Goal: Book appointment/travel/reservation

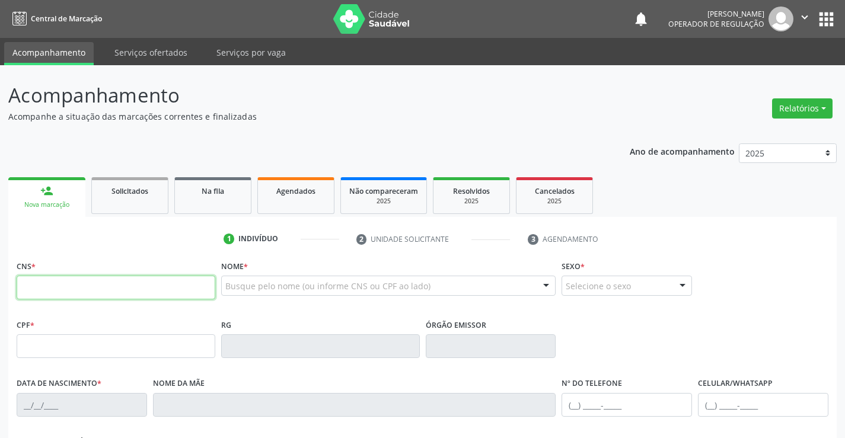
click at [83, 290] on input "text" at bounding box center [116, 288] width 199 height 24
click at [63, 287] on input "text" at bounding box center [116, 288] width 199 height 24
type input "702 4005 6505 0424"
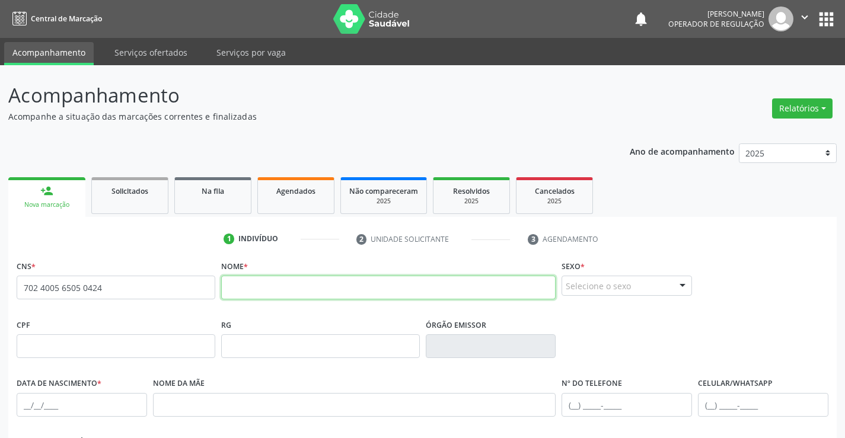
click at [247, 287] on input "text" at bounding box center [388, 288] width 335 height 24
click at [253, 289] on input "text" at bounding box center [388, 288] width 335 height 24
type input "ADELINO LOPES DE SOUZA"
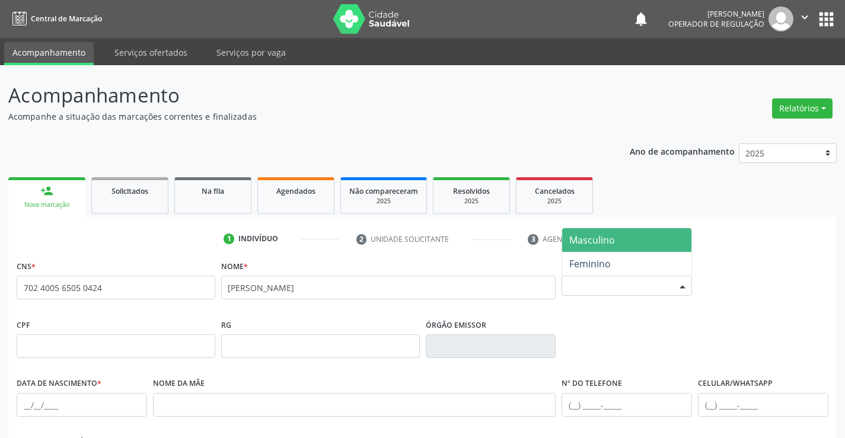
click at [612, 284] on div "Selecione o sexo" at bounding box center [627, 286] width 131 height 20
click at [609, 237] on span "Masculino" at bounding box center [592, 240] width 46 height 13
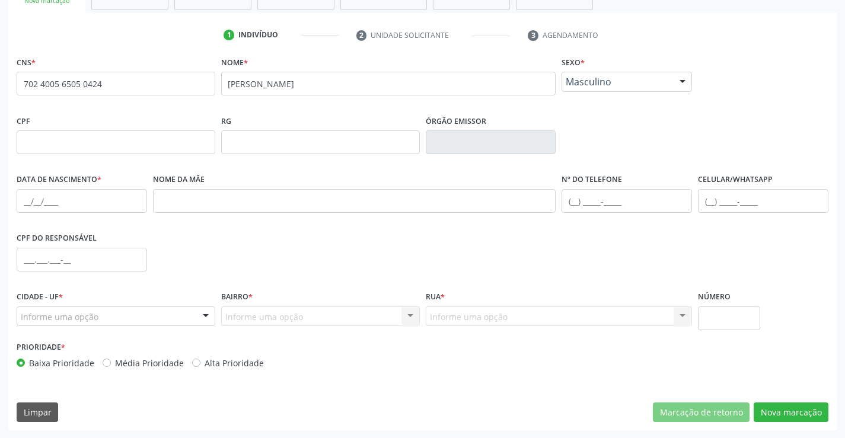
scroll to position [205, 0]
click at [60, 198] on input "text" at bounding box center [82, 201] width 131 height 24
type input "10/07/1947"
click at [723, 198] on input "text" at bounding box center [763, 201] width 131 height 24
type input "(74) 98103-3650"
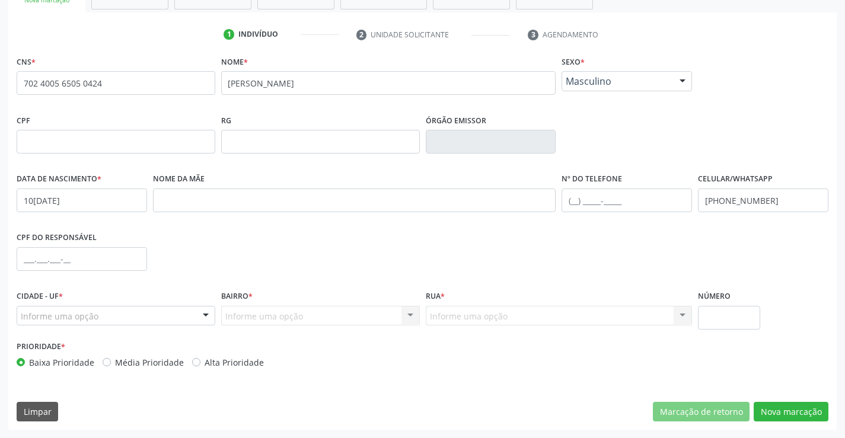
click at [99, 316] on div "Informe uma opção" at bounding box center [116, 316] width 199 height 20
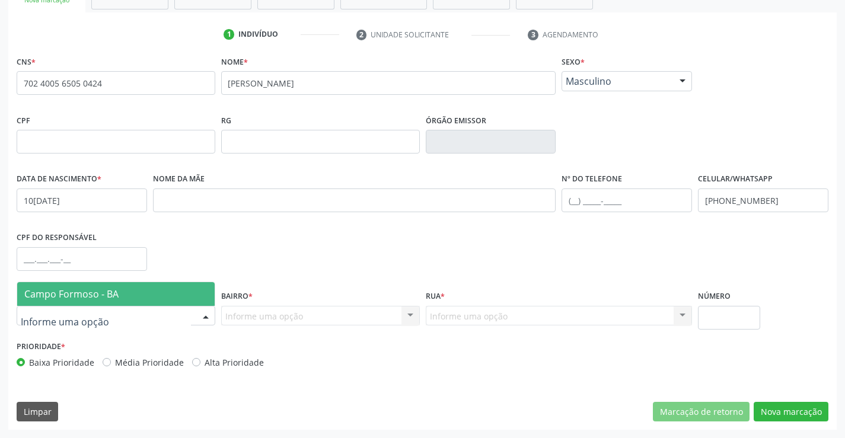
click at [103, 294] on span "Campo Formoso - BA" at bounding box center [71, 294] width 94 height 13
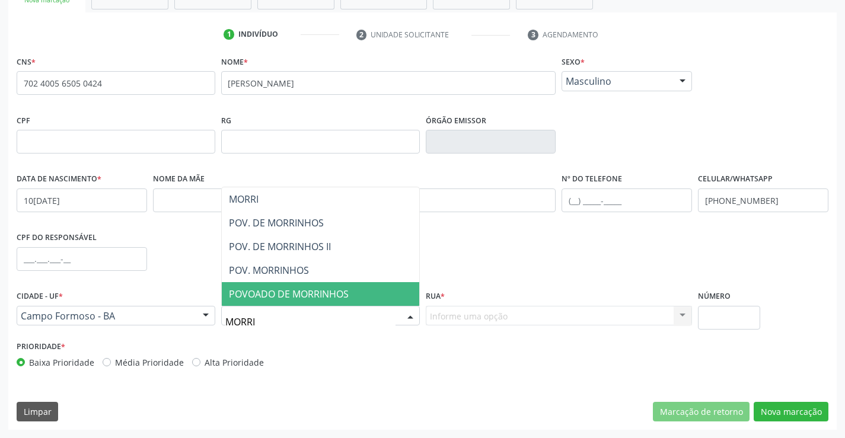
type input "MORRIN"
click at [310, 292] on span "POVOADO DE MORRINHOS" at bounding box center [289, 294] width 120 height 13
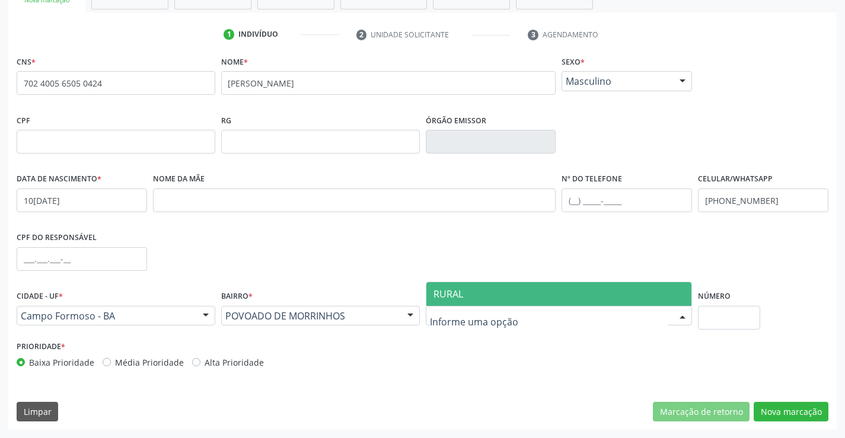
click at [467, 291] on span "RURAL" at bounding box center [560, 294] width 266 height 24
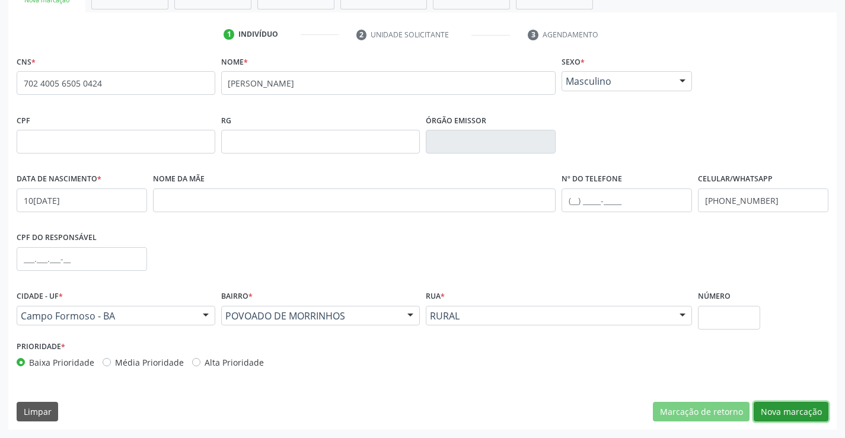
click at [789, 406] on button "Nova marcação" at bounding box center [791, 412] width 75 height 20
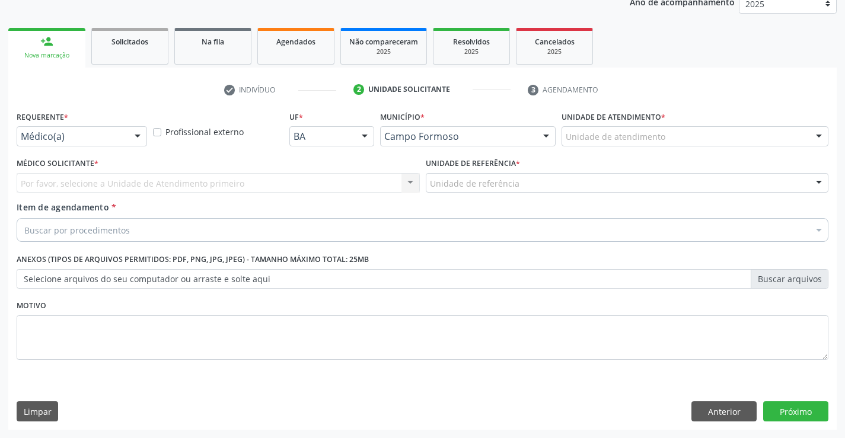
scroll to position [149, 0]
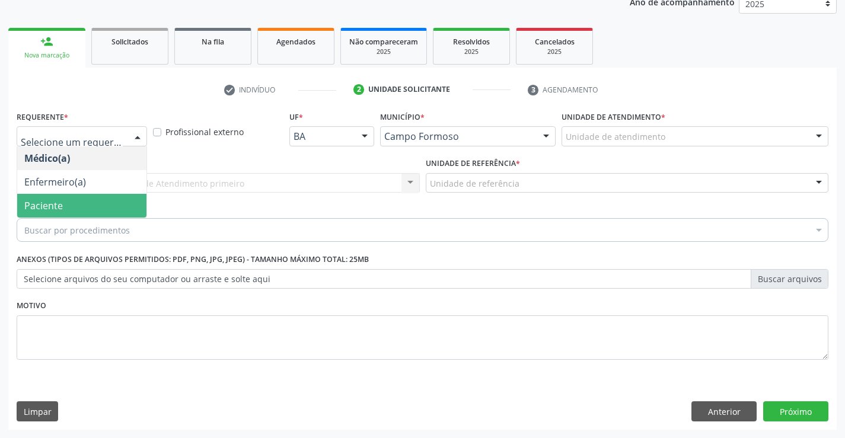
click at [65, 206] on span "Paciente" at bounding box center [81, 206] width 129 height 24
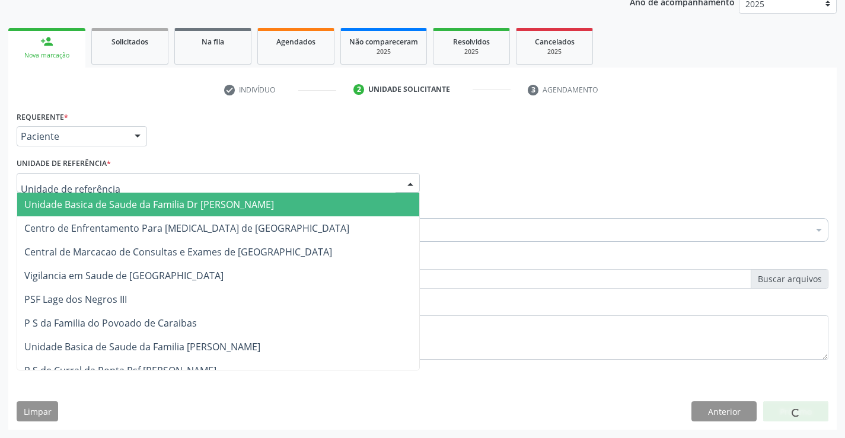
click at [98, 202] on span "Unidade Basica de Saude da Familia Dr [PERSON_NAME]" at bounding box center [149, 204] width 250 height 13
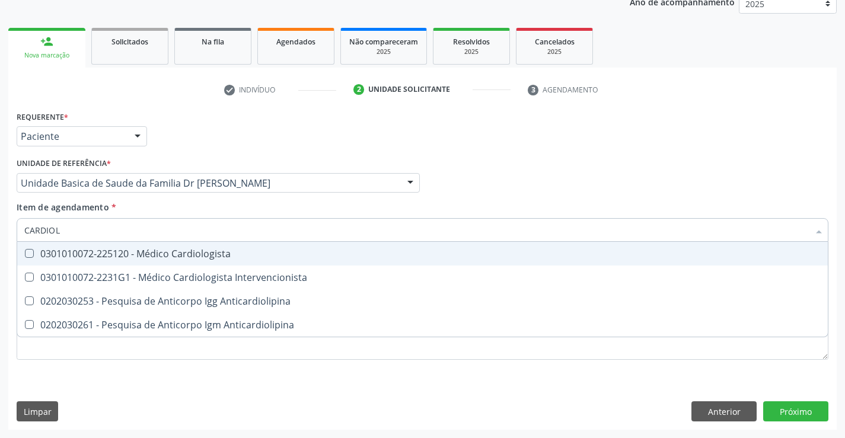
type input "CARDIOLO"
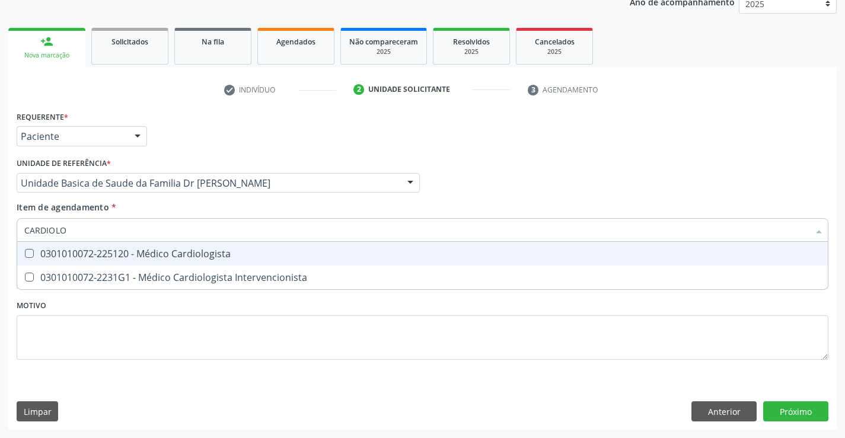
click at [249, 254] on div "0301010072-225120 - Médico Cardiologista" at bounding box center [422, 253] width 797 height 9
checkbox Cardiologista "true"
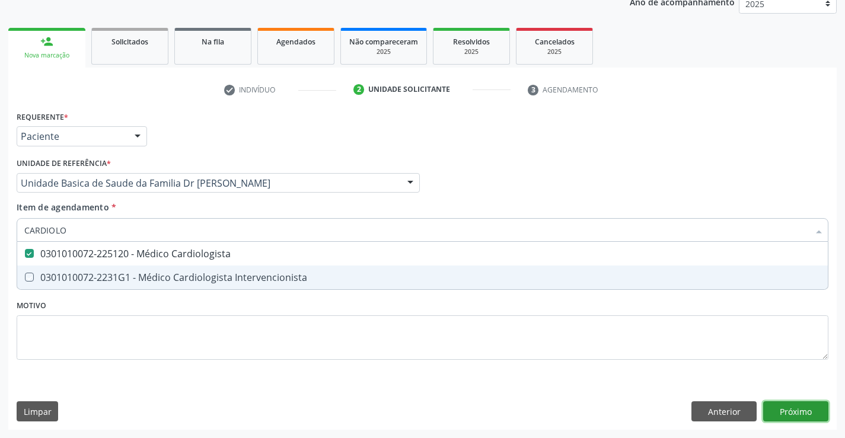
click at [800, 402] on div "Requerente * Paciente Médico(a) Enfermeiro(a) Paciente Nenhum resultado encontr…" at bounding box center [422, 269] width 829 height 322
checkbox Intervencionista "true"
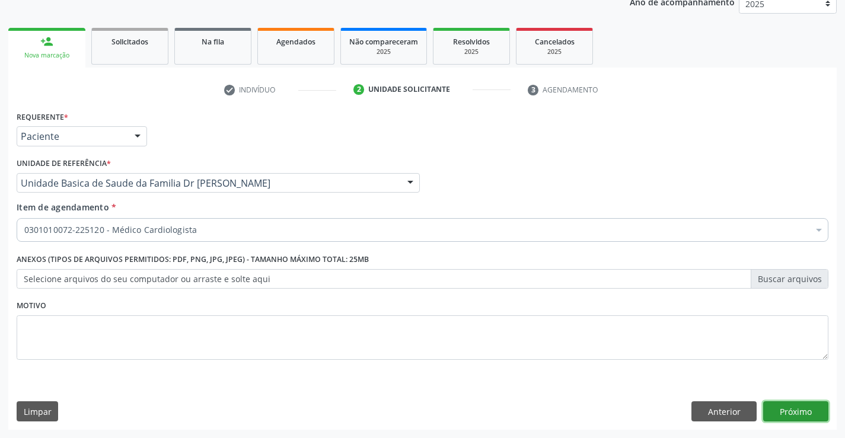
click at [794, 409] on button "Próximo" at bounding box center [795, 412] width 65 height 20
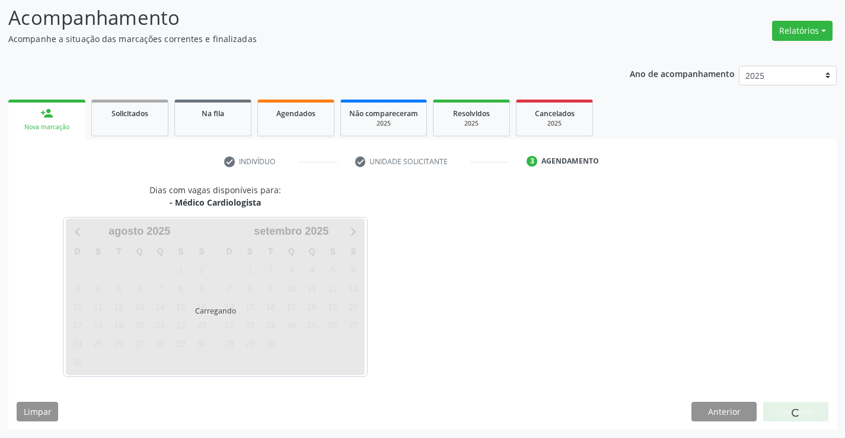
scroll to position [78, 0]
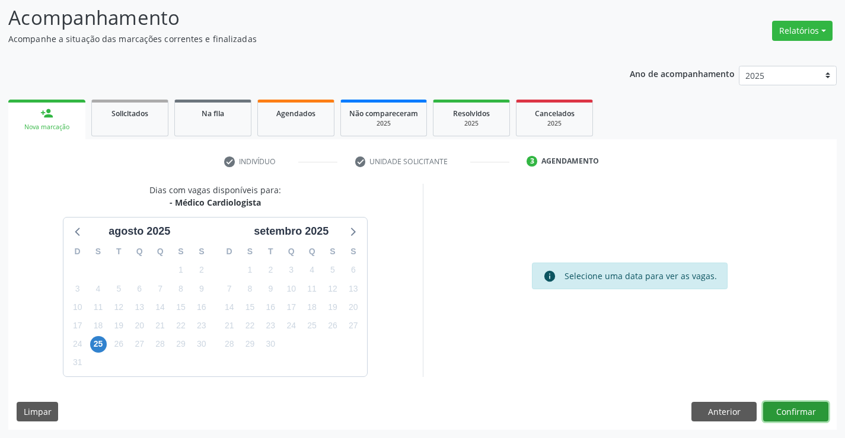
click at [789, 410] on button "Confirmar" at bounding box center [795, 412] width 65 height 20
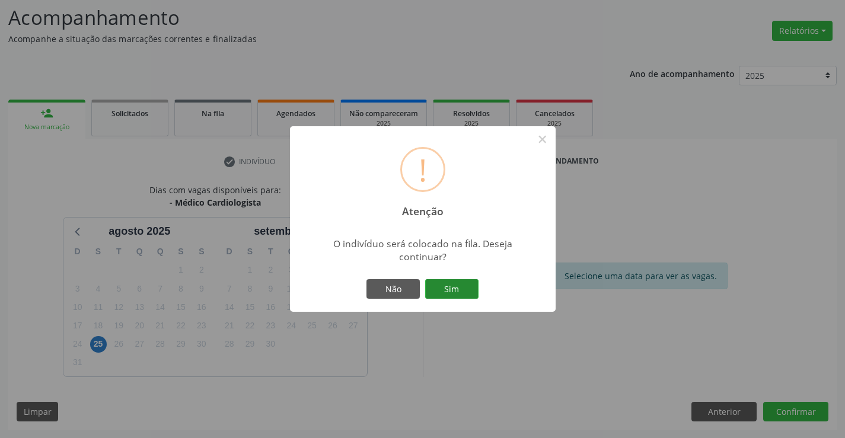
click at [445, 283] on button "Sim" at bounding box center [451, 289] width 53 height 20
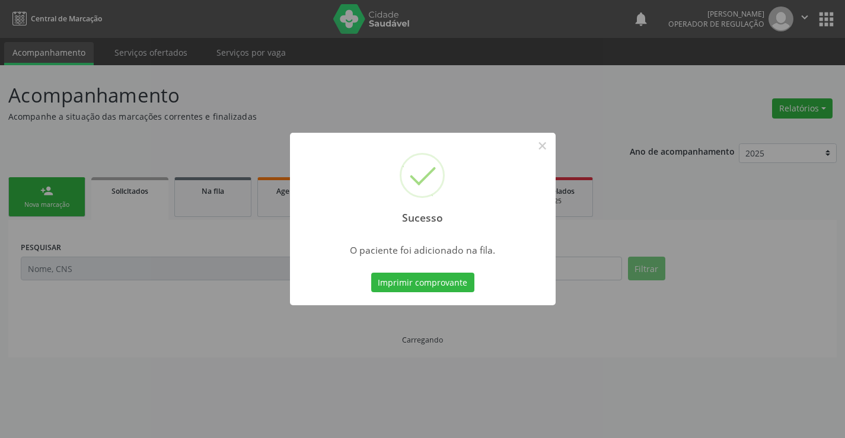
scroll to position [0, 0]
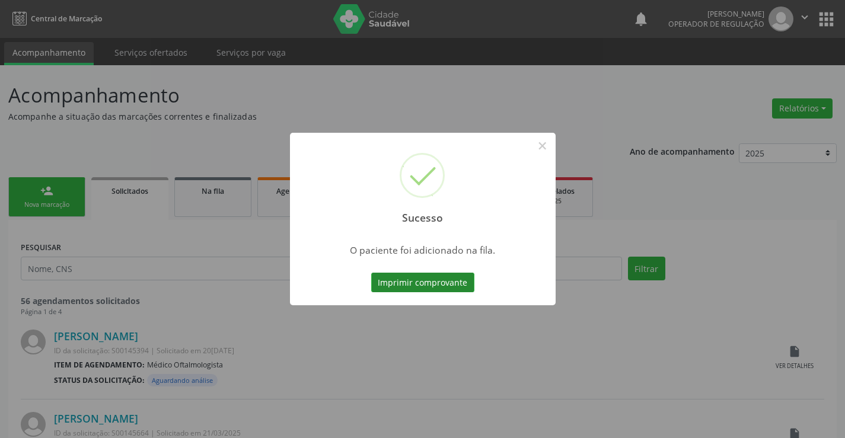
click at [424, 281] on button "Imprimir comprovante" at bounding box center [422, 283] width 103 height 20
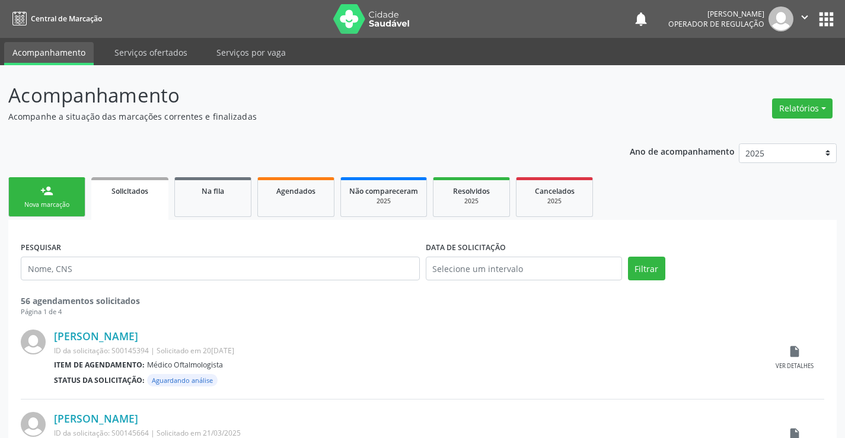
click at [62, 203] on div "Nova marcação" at bounding box center [46, 205] width 59 height 9
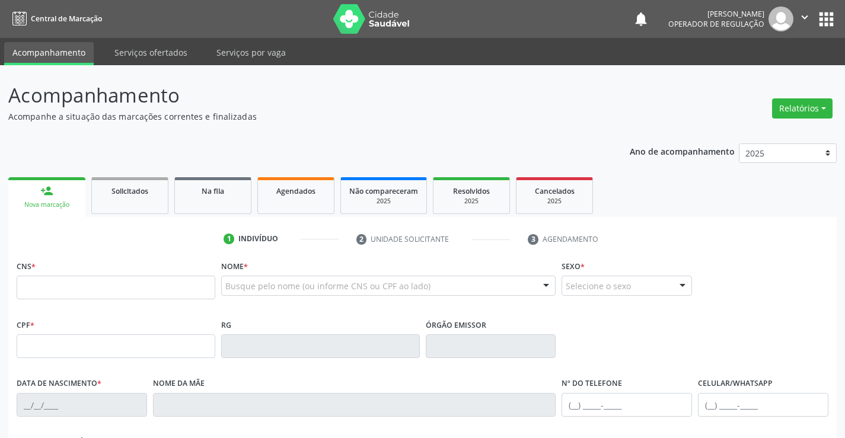
click at [807, 18] on icon "" at bounding box center [804, 17] width 13 height 13
click at [787, 74] on link "Sair" at bounding box center [775, 72] width 82 height 17
click at [85, 290] on input "text" at bounding box center [116, 288] width 199 height 24
type input "705 8004 1148 3739"
type input "15[DATE]"
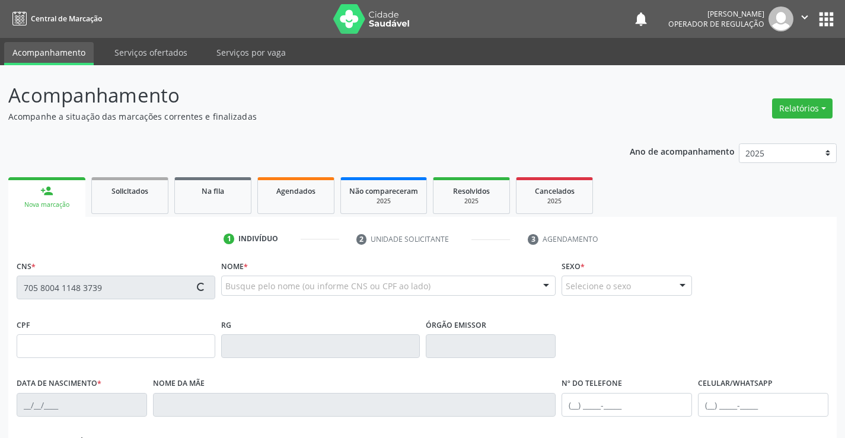
type input "[PHONE_NUMBER]"
type input "091.144.355-00"
type input "S/N"
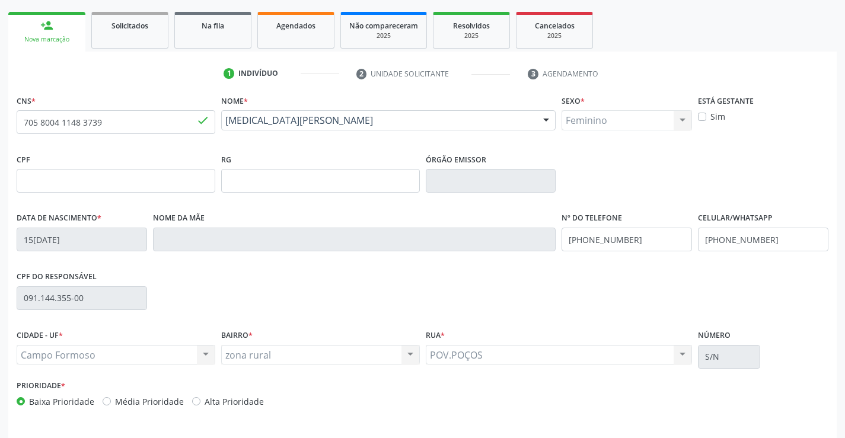
scroll to position [205, 0]
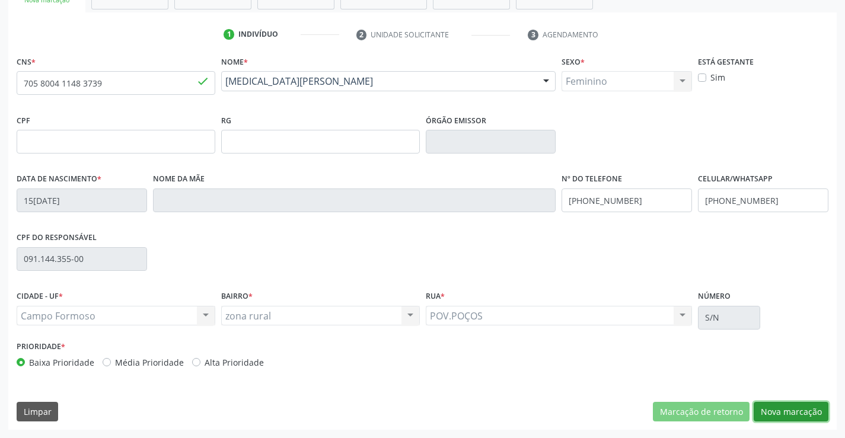
click at [796, 412] on button "Nova marcação" at bounding box center [791, 412] width 75 height 20
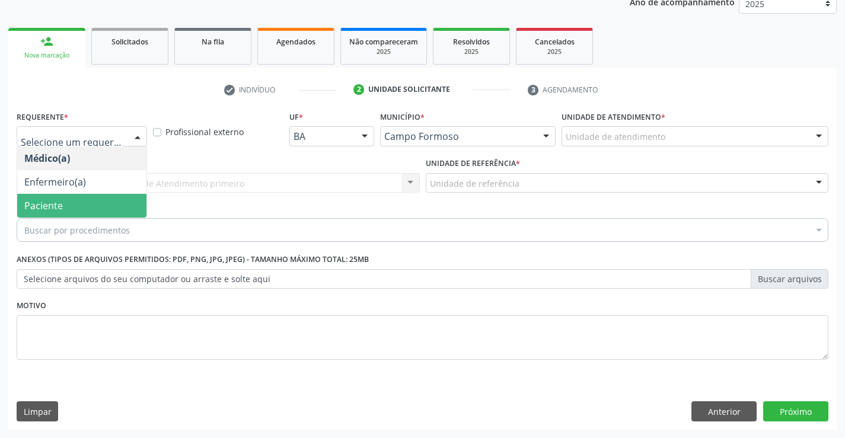
click at [60, 208] on span "Paciente" at bounding box center [43, 205] width 39 height 13
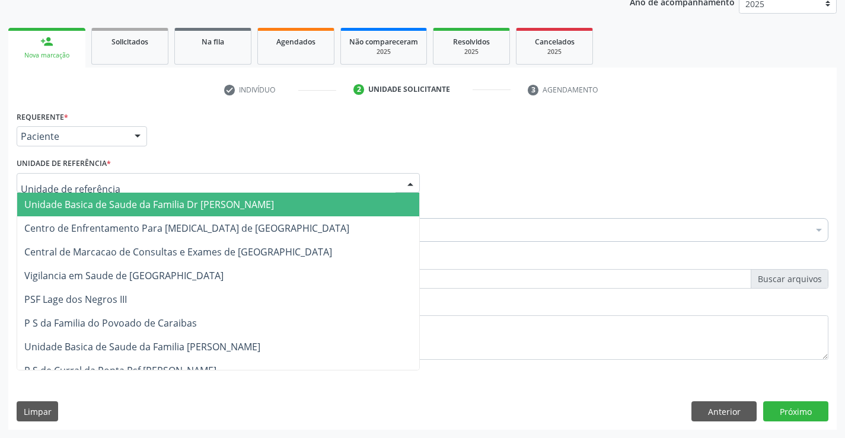
click at [81, 176] on div at bounding box center [218, 183] width 403 height 20
click at [96, 203] on span "Unidade Basica de Saude da Familia Dr [PERSON_NAME]" at bounding box center [149, 204] width 250 height 13
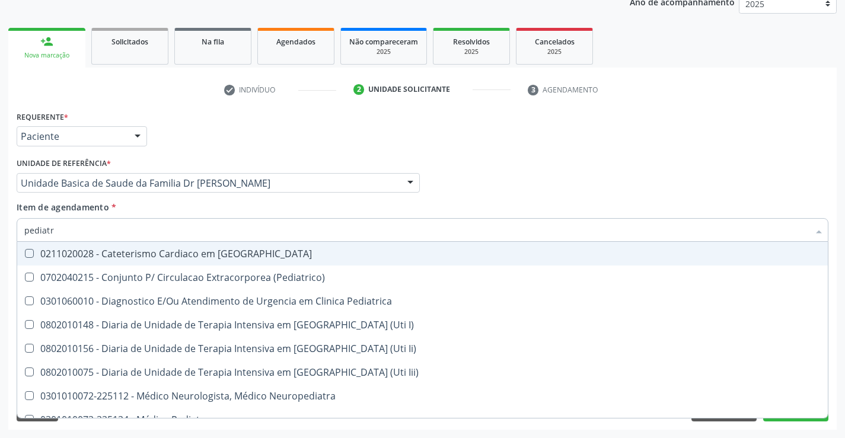
type input "pediatra"
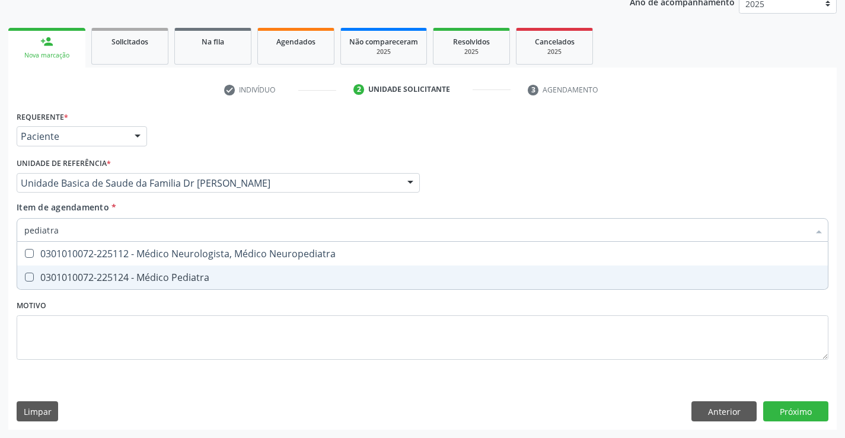
click at [200, 278] on div "0301010072-225124 - Médico Pediatra" at bounding box center [422, 277] width 797 height 9
checkbox Pediatra "true"
click at [793, 409] on div "Requerente * Paciente Médico(a) Enfermeiro(a) Paciente Nenhum resultado encontr…" at bounding box center [422, 269] width 829 height 322
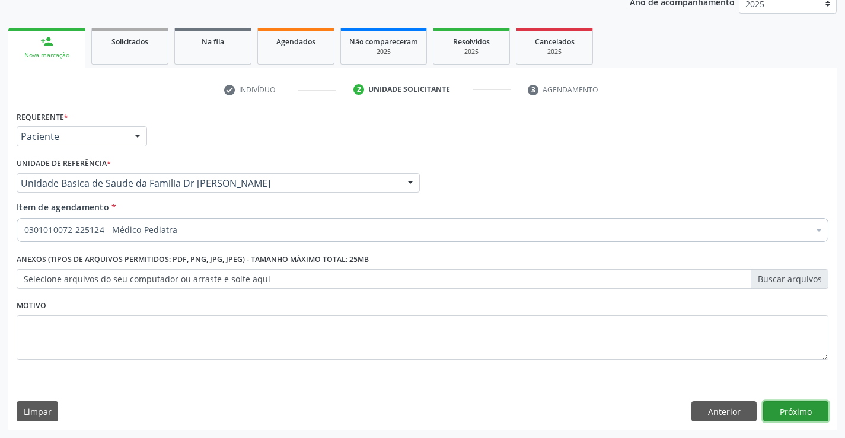
click at [809, 408] on button "Próximo" at bounding box center [795, 412] width 65 height 20
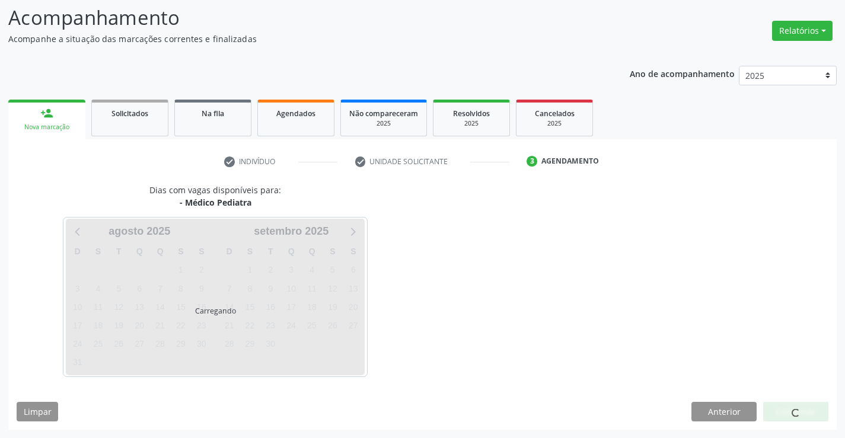
scroll to position [78, 0]
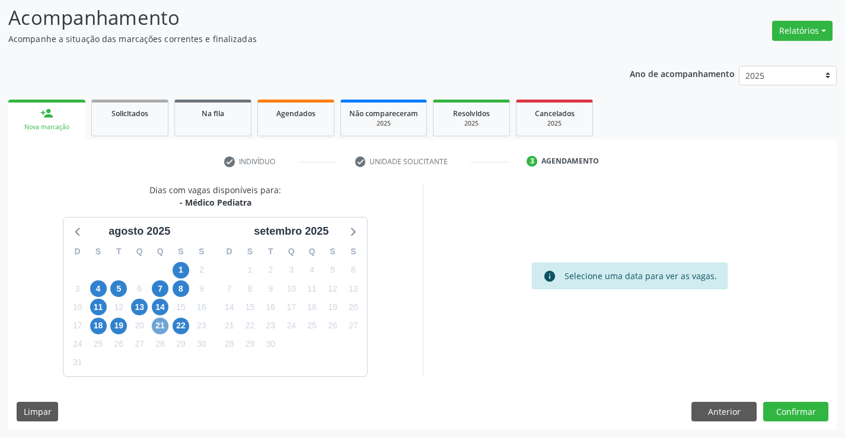
click at [163, 328] on span "21" at bounding box center [160, 326] width 17 height 17
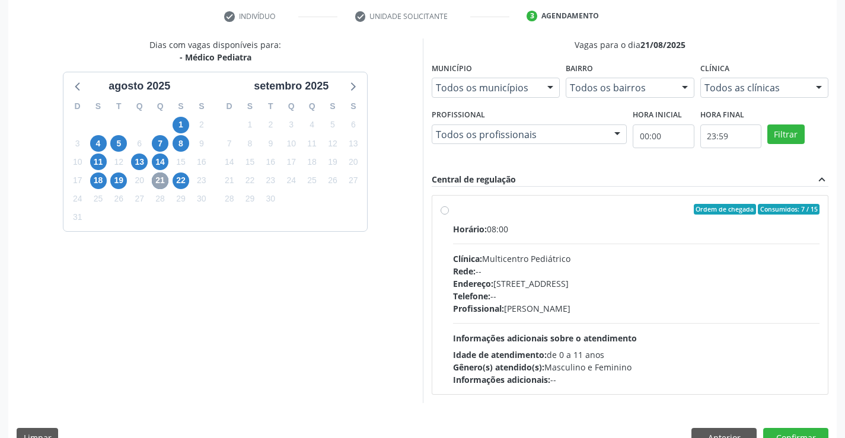
scroll to position [249, 0]
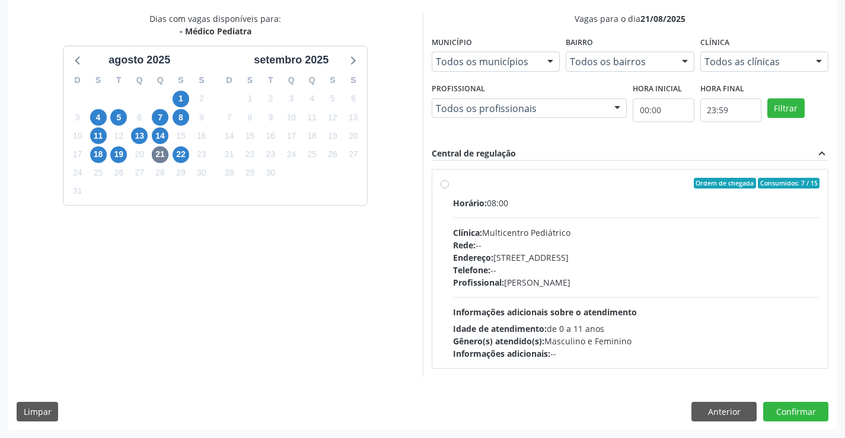
click at [536, 193] on label "Ordem de chegada Consumidos: 7 / 15 Horário: 08:00 Clínica: Multicentro Pediátr…" at bounding box center [636, 269] width 367 height 182
click at [449, 189] on input "Ordem de chegada Consumidos: 7 / 15 Horário: 08:00 Clínica: Multicentro Pediátr…" at bounding box center [445, 183] width 8 height 11
radio input "true"
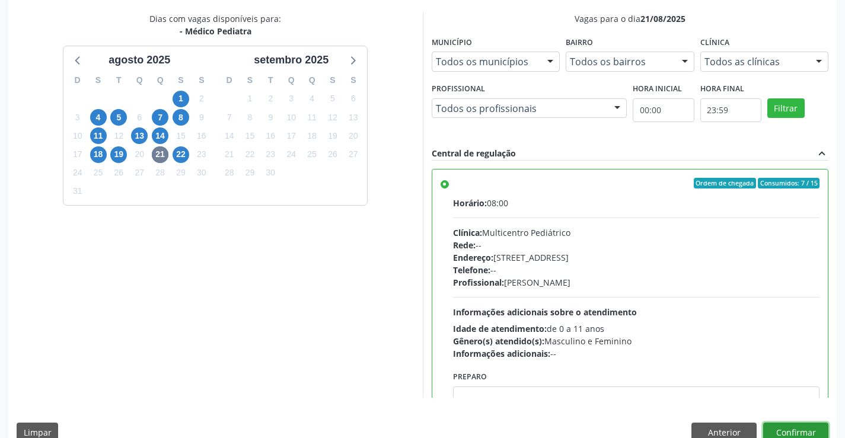
click at [788, 430] on button "Confirmar" at bounding box center [795, 433] width 65 height 20
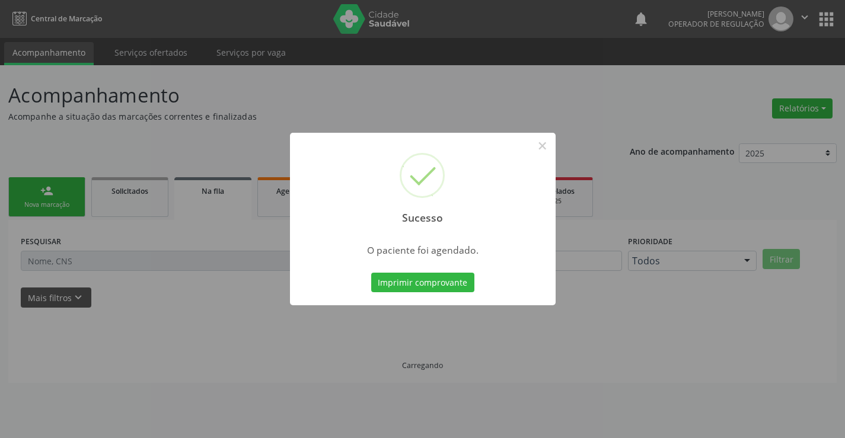
scroll to position [0, 0]
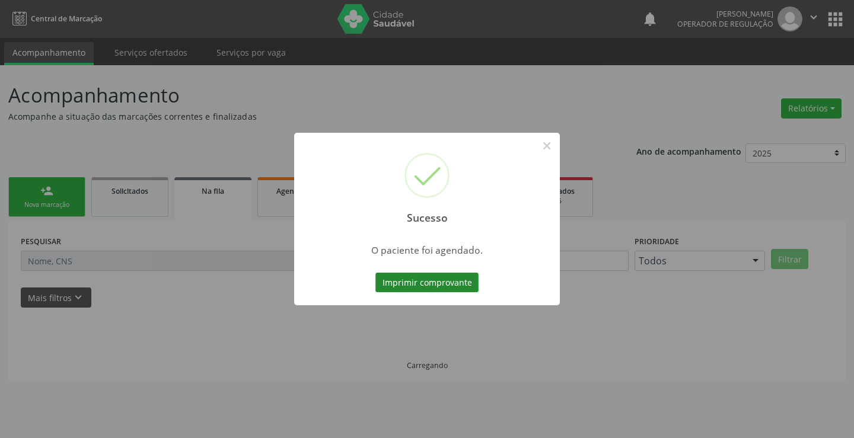
click at [432, 274] on button "Imprimir comprovante" at bounding box center [427, 283] width 103 height 20
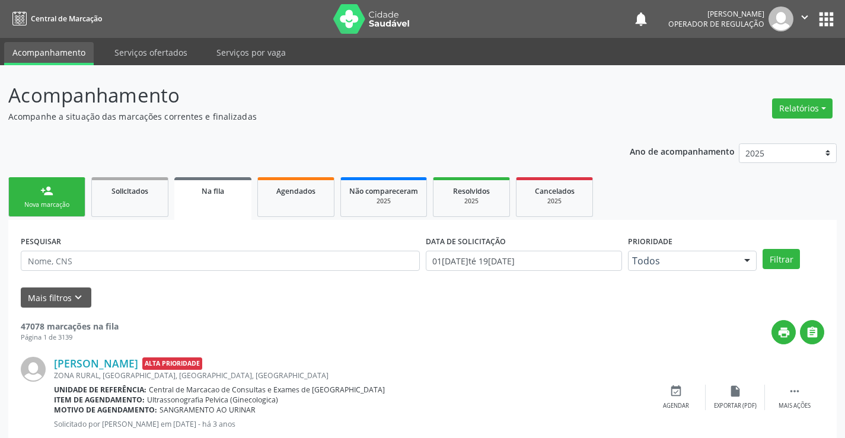
click at [46, 197] on div "person_add" at bounding box center [46, 190] width 13 height 13
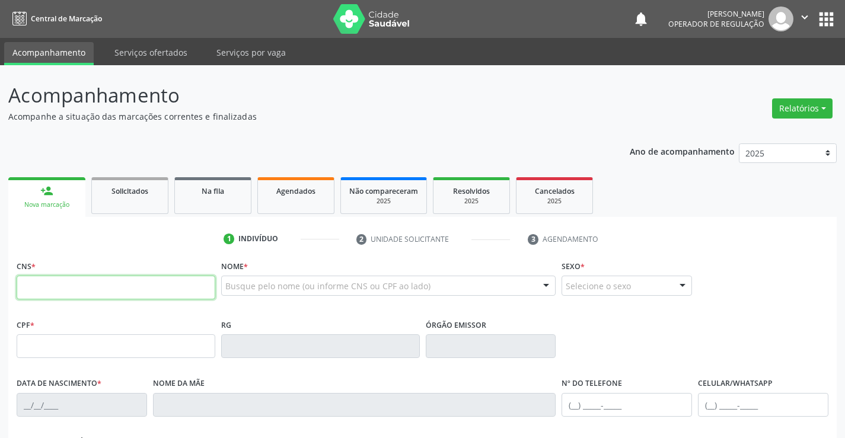
click at [82, 286] on input "text" at bounding box center [116, 288] width 199 height 24
click at [82, 287] on input "text" at bounding box center [116, 288] width 199 height 24
type input "8"
type input "708 2021 9614 0943"
type input "1311501460"
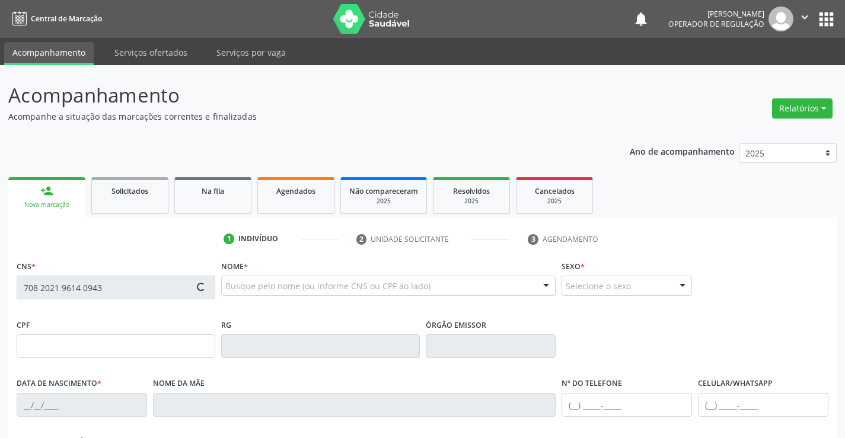
type input "[DATE]"
type input "[PHONE_NUMBER]"
type input "024.806.375-81"
type input "S/N"
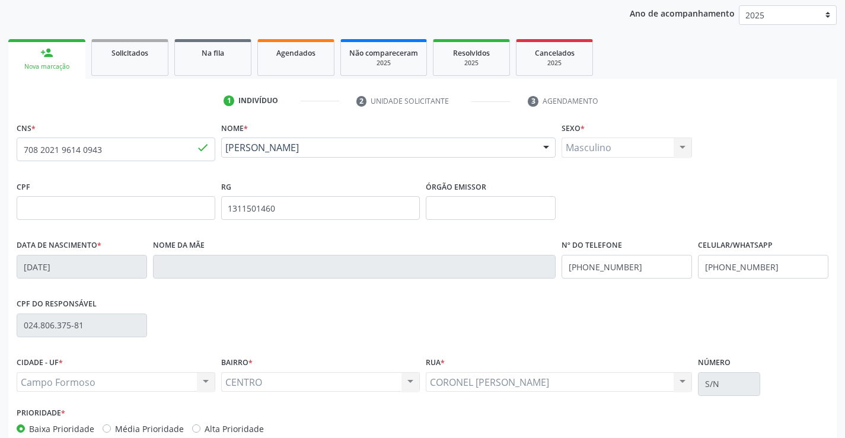
scroll to position [205, 0]
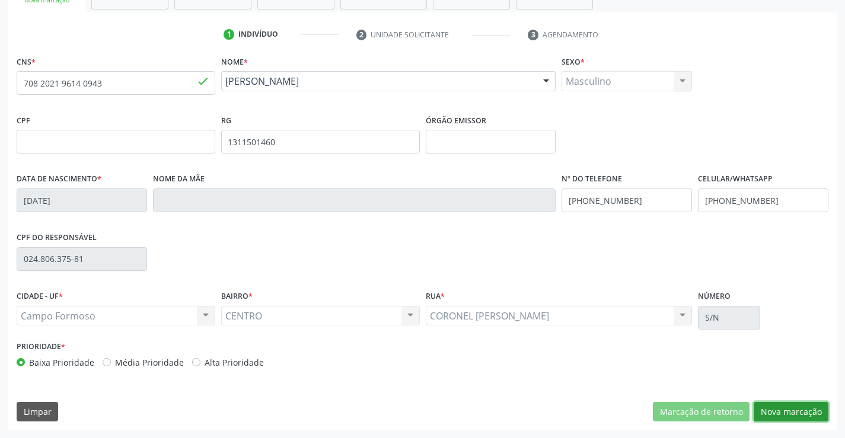
click at [771, 406] on button "Nova marcação" at bounding box center [791, 412] width 75 height 20
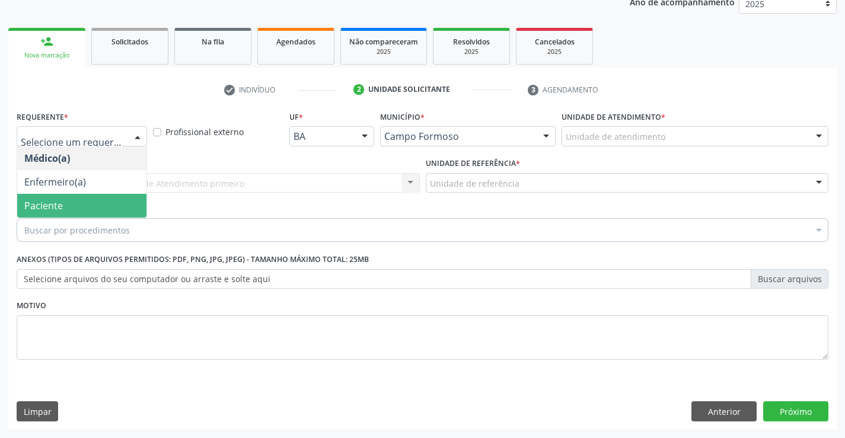
click at [59, 206] on span "Paciente" at bounding box center [43, 205] width 39 height 13
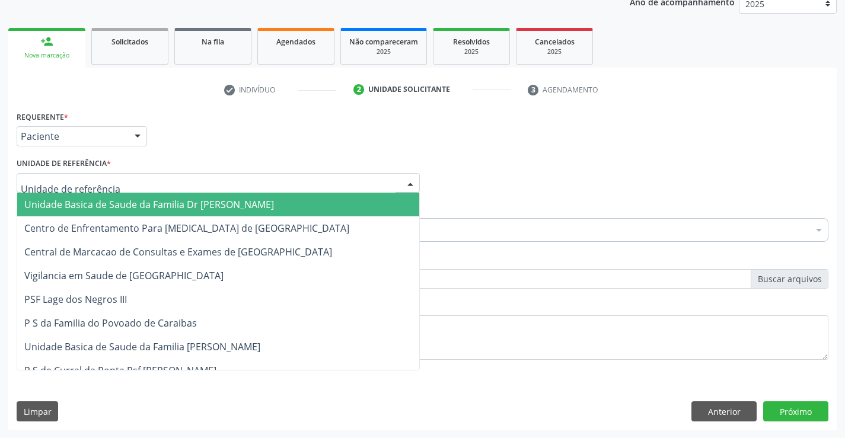
click at [81, 205] on span "Unidade Basica de Saude da Familia Dr [PERSON_NAME]" at bounding box center [149, 204] width 250 height 13
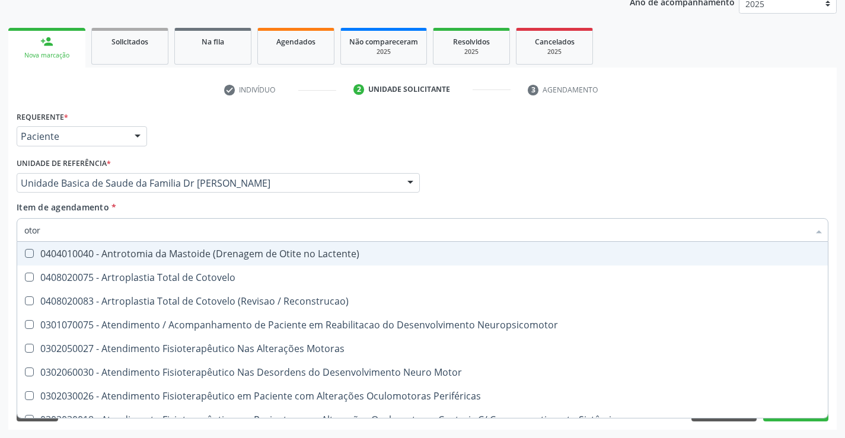
type input "otorr"
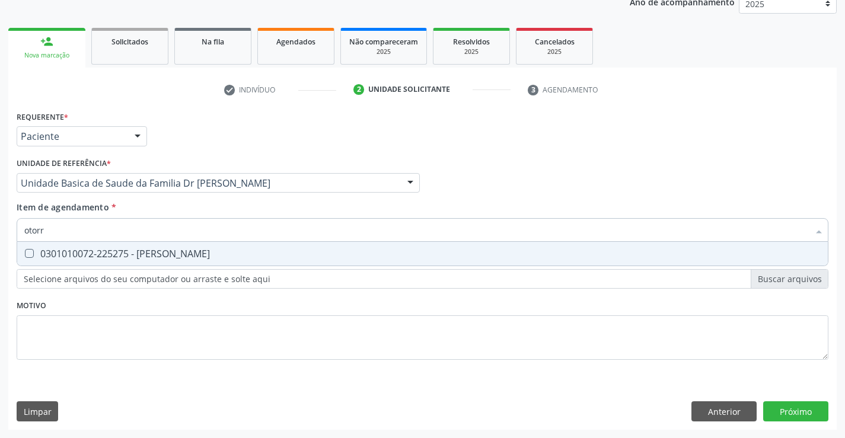
click at [144, 257] on div "0301010072-225275 - [PERSON_NAME]" at bounding box center [422, 253] width 797 height 9
checkbox Otorrinolaringologista "true"
click at [788, 411] on div "Requerente * Paciente Médico(a) Enfermeiro(a) Paciente Nenhum resultado encontr…" at bounding box center [422, 269] width 829 height 322
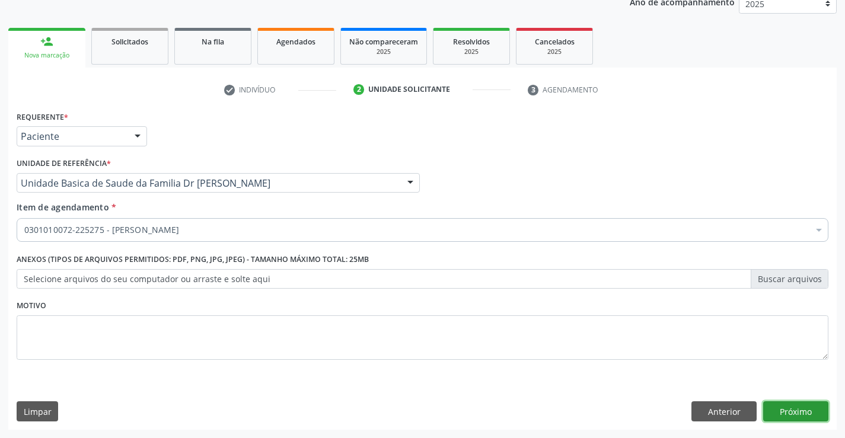
click at [788, 411] on button "Próximo" at bounding box center [795, 412] width 65 height 20
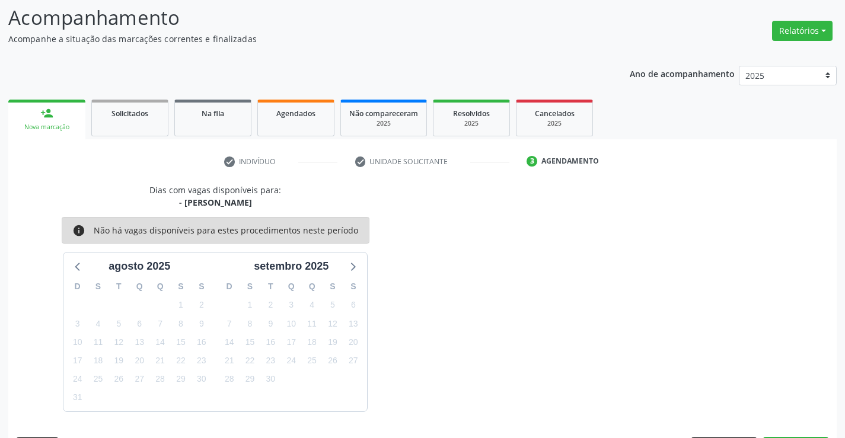
scroll to position [113, 0]
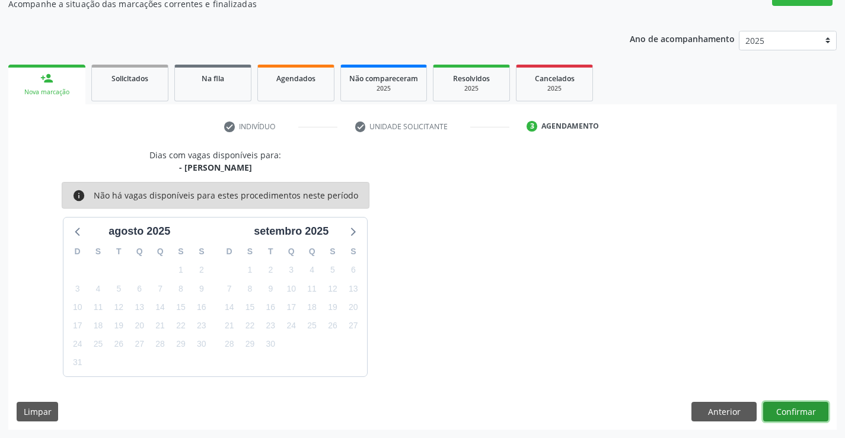
click at [796, 407] on button "Confirmar" at bounding box center [795, 412] width 65 height 20
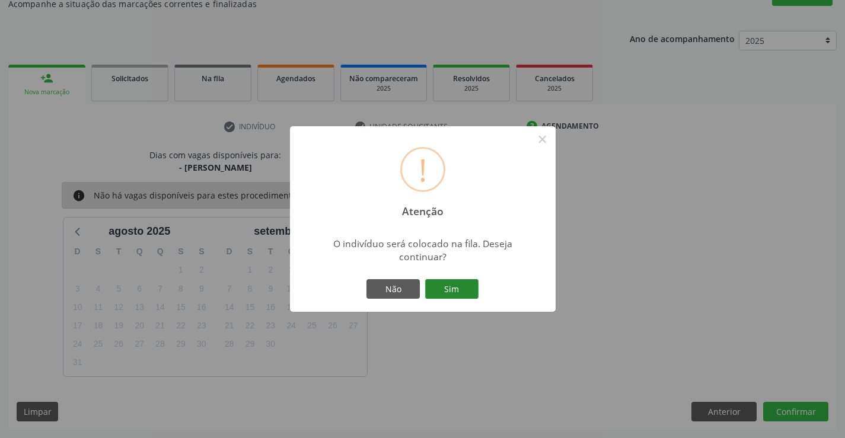
click at [453, 287] on button "Sim" at bounding box center [451, 289] width 53 height 20
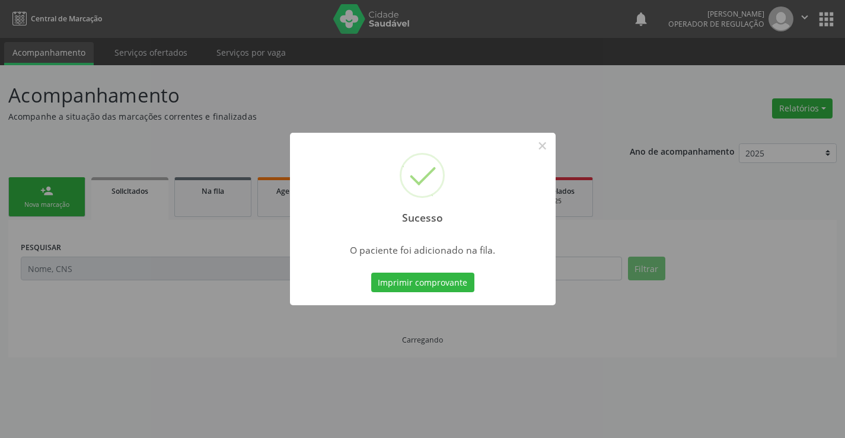
scroll to position [0, 0]
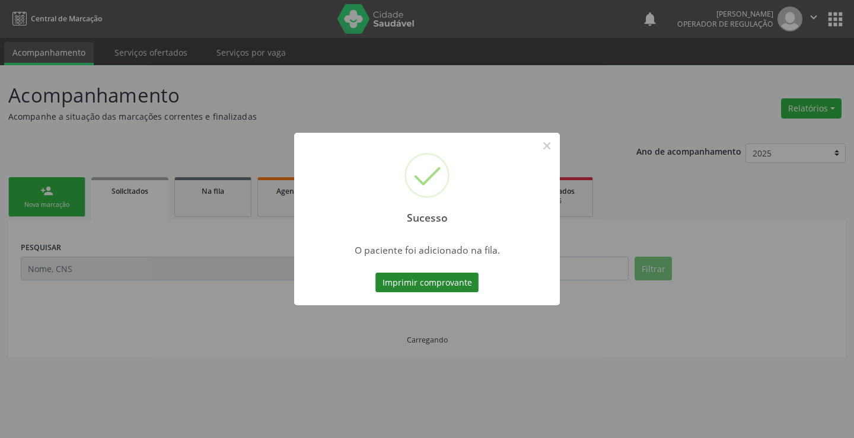
click at [451, 285] on button "Imprimir comprovante" at bounding box center [427, 283] width 103 height 20
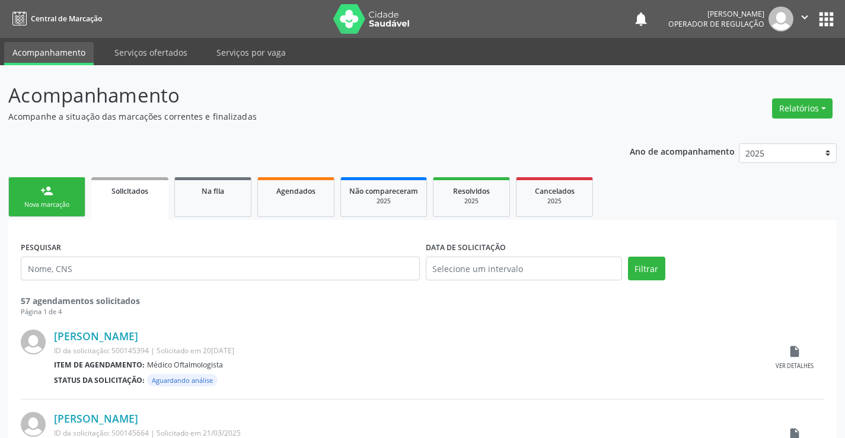
click at [54, 198] on link "person_add Nova marcação" at bounding box center [46, 197] width 77 height 40
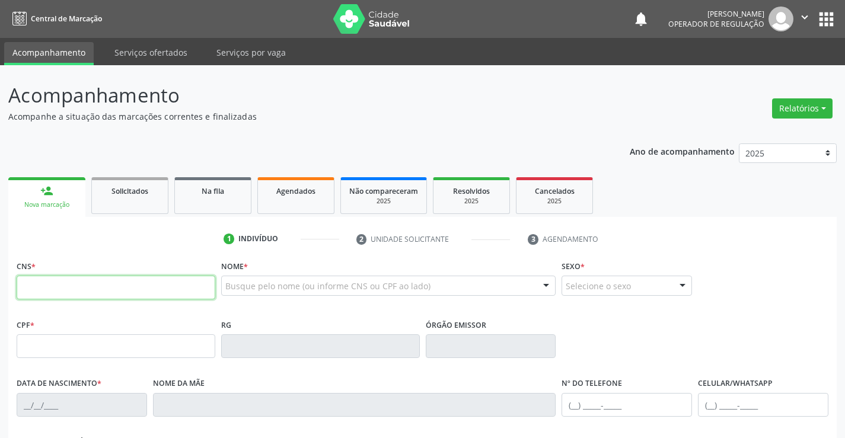
click at [106, 287] on input "text" at bounding box center [116, 288] width 199 height 24
click at [74, 291] on input "text" at bounding box center [116, 288] width 199 height 24
type input "702 0058 3501 4784"
type input "008185437"
type input "16[DATE]"
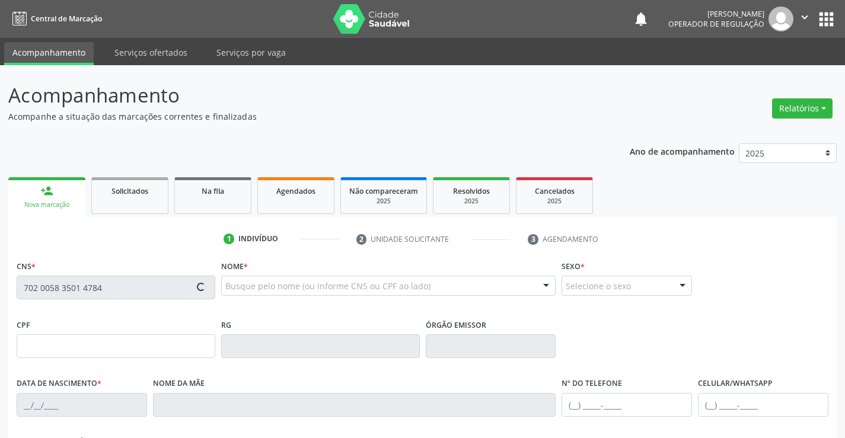
type input "S/N"
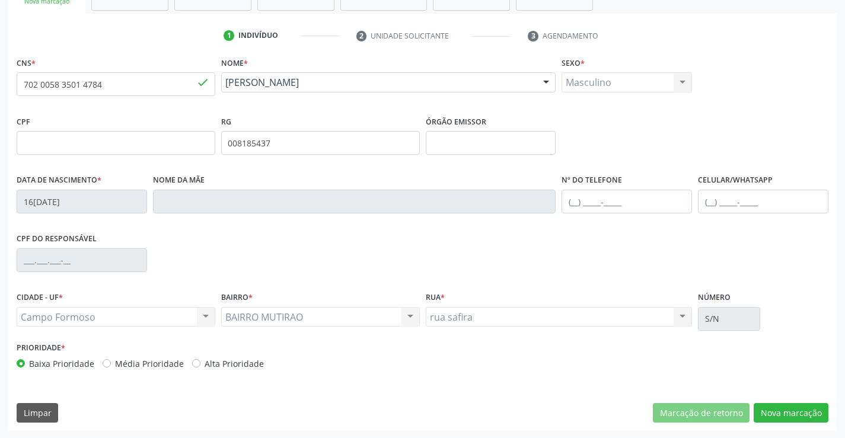
scroll to position [205, 0]
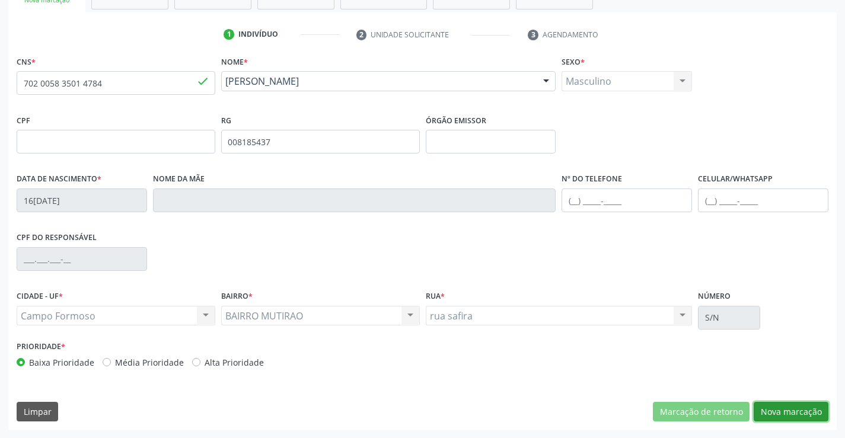
click at [792, 408] on button "Nova marcação" at bounding box center [791, 412] width 75 height 20
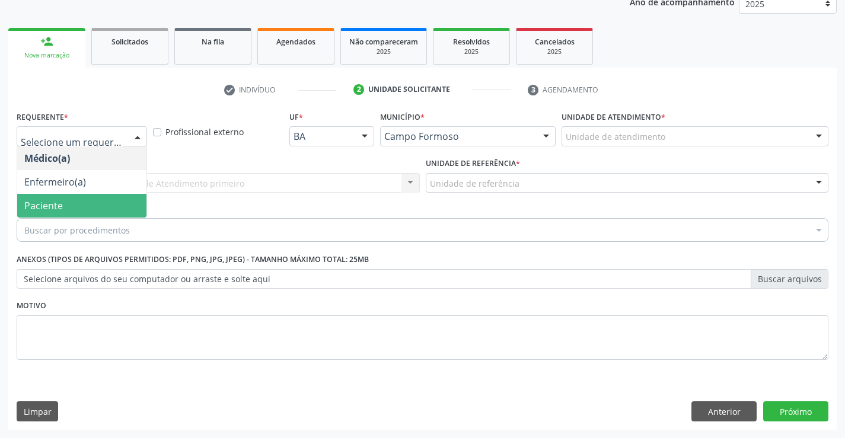
click at [49, 203] on span "Paciente" at bounding box center [43, 205] width 39 height 13
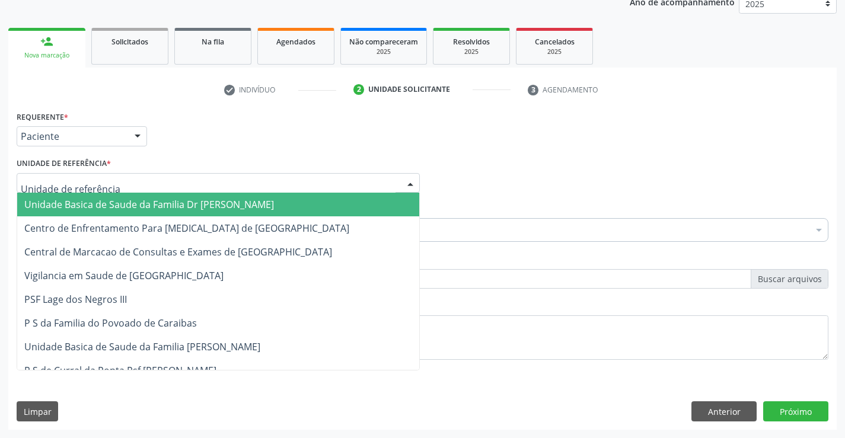
click at [101, 205] on span "Unidade Basica de Saude da Familia Dr [PERSON_NAME]" at bounding box center [149, 204] width 250 height 13
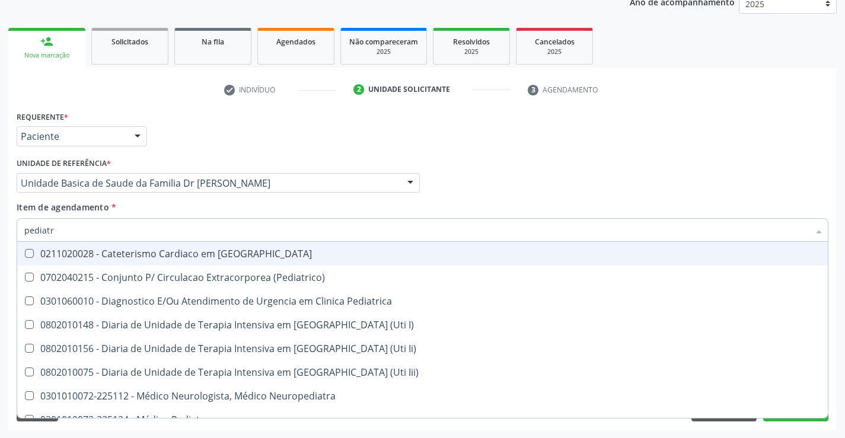
type input "pediatra"
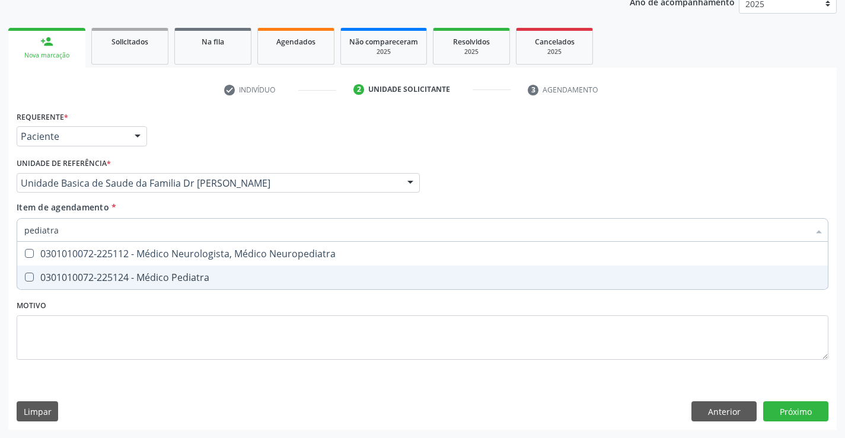
click at [203, 277] on div "0301010072-225124 - Médico Pediatra" at bounding box center [422, 277] width 797 height 9
checkbox Pediatra "true"
click at [802, 412] on div "Requerente * Paciente Médico(a) Enfermeiro(a) Paciente Nenhum resultado encontr…" at bounding box center [422, 269] width 829 height 322
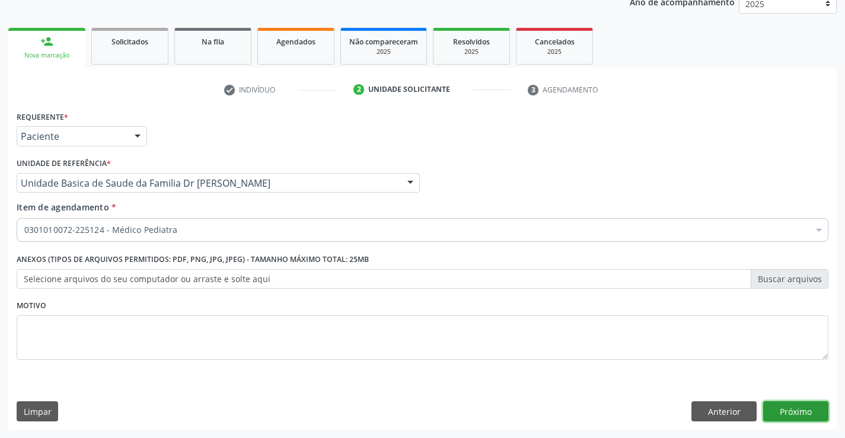
click at [786, 409] on button "Próximo" at bounding box center [795, 412] width 65 height 20
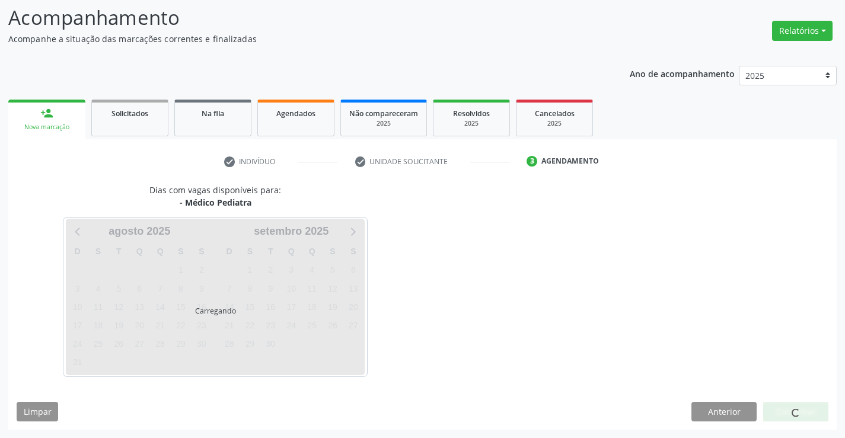
scroll to position [78, 0]
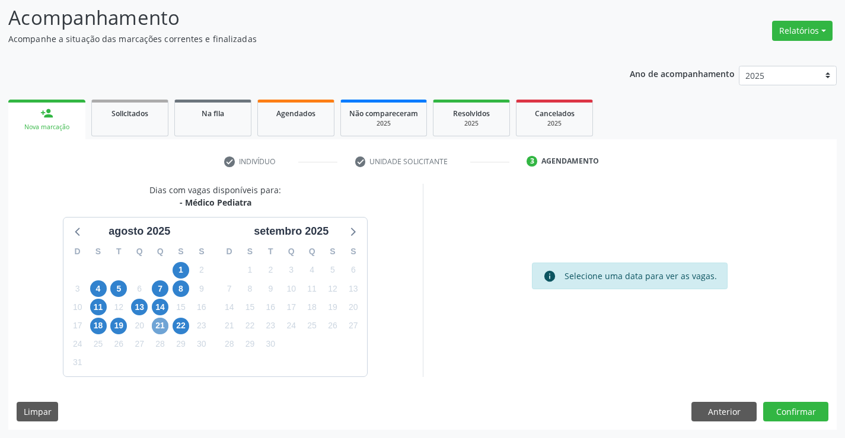
click at [164, 328] on span "21" at bounding box center [160, 326] width 17 height 17
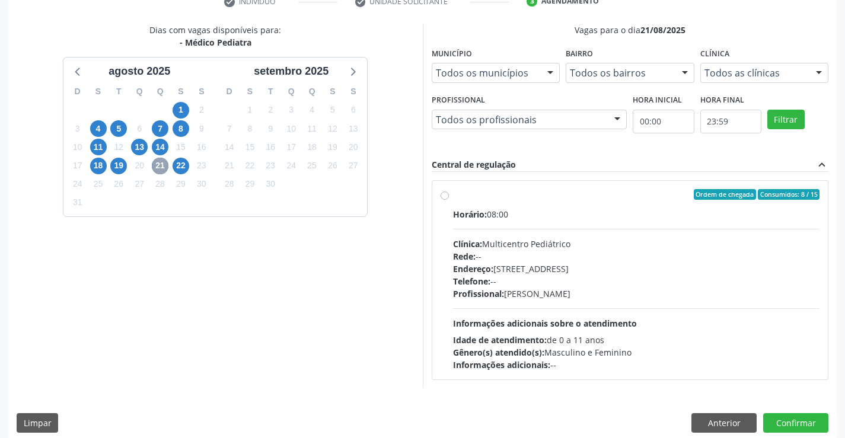
scroll to position [249, 0]
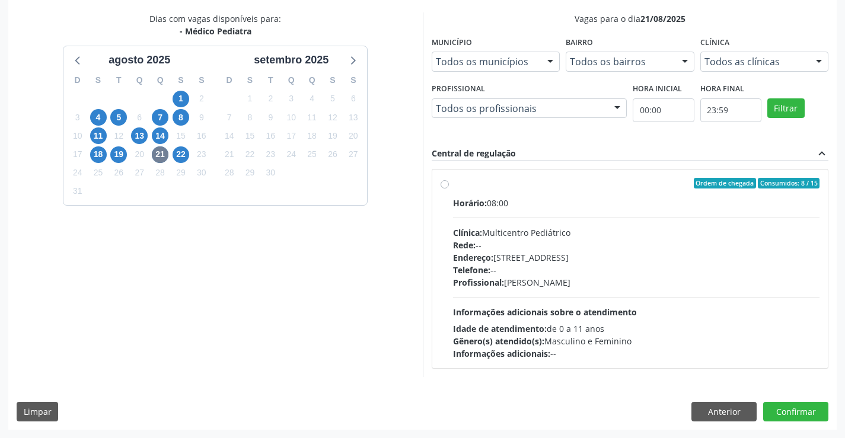
click at [548, 197] on div "Horário: 08:00" at bounding box center [636, 203] width 367 height 12
click at [449, 189] on input "Ordem de chegada Consumidos: 8 / 15 Horário: 08:00 Clínica: Multicentro Pediátr…" at bounding box center [445, 183] width 8 height 11
radio input "true"
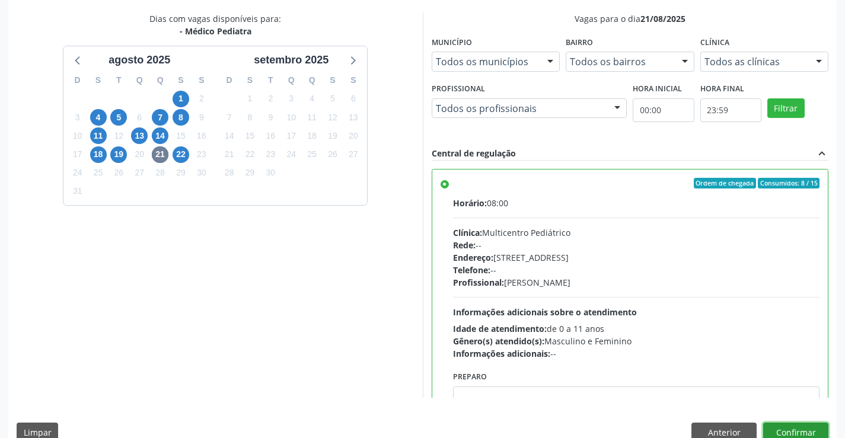
click at [801, 431] on button "Confirmar" at bounding box center [795, 433] width 65 height 20
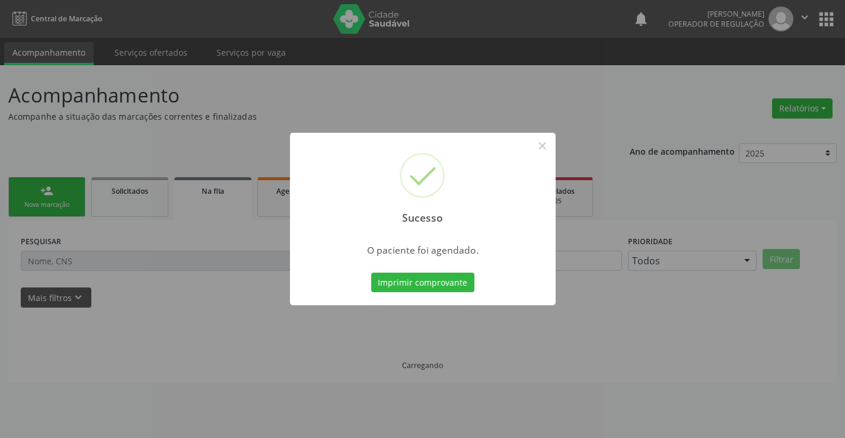
scroll to position [0, 0]
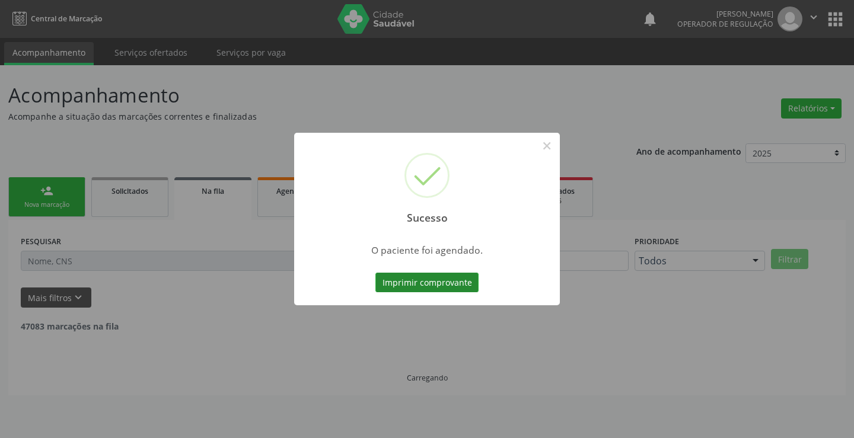
click at [407, 277] on button "Imprimir comprovante" at bounding box center [427, 283] width 103 height 20
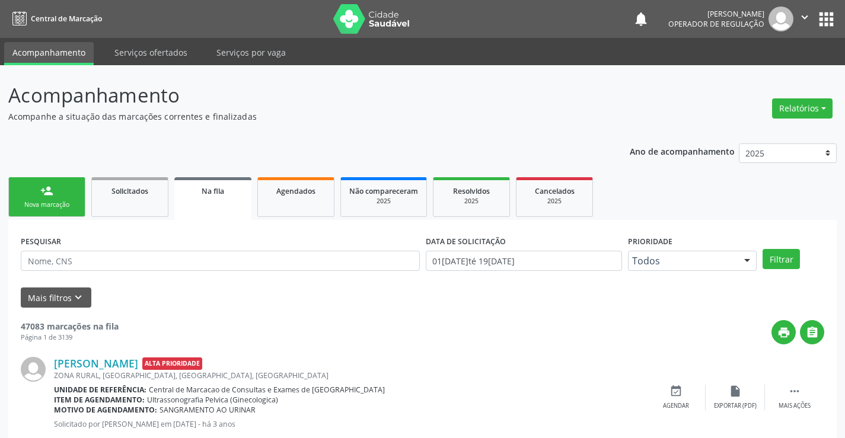
click at [65, 196] on link "person_add Nova marcação" at bounding box center [46, 197] width 77 height 40
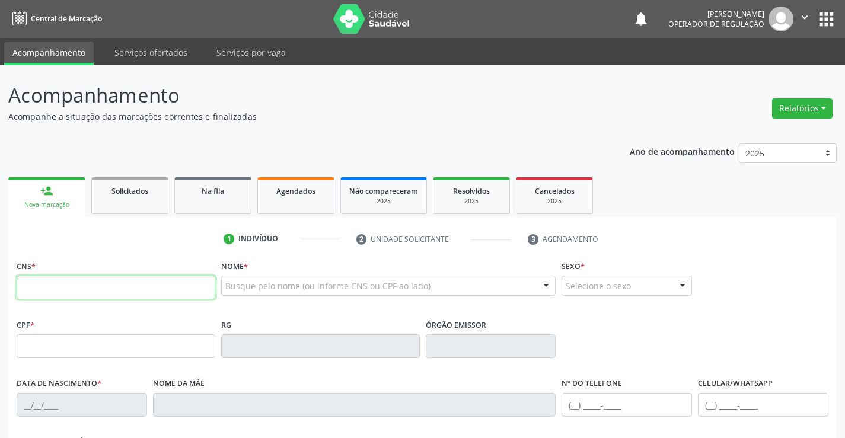
click at [133, 286] on input "text" at bounding box center [116, 288] width 199 height 24
type input "702 0088 5482 4284"
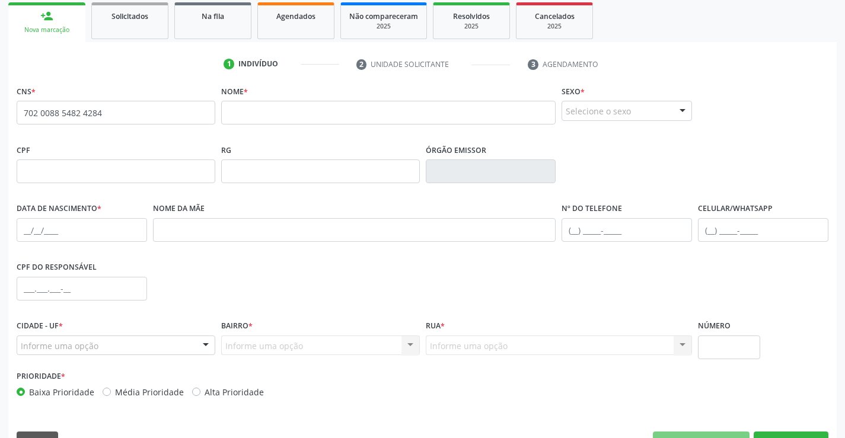
scroll to position [205, 0]
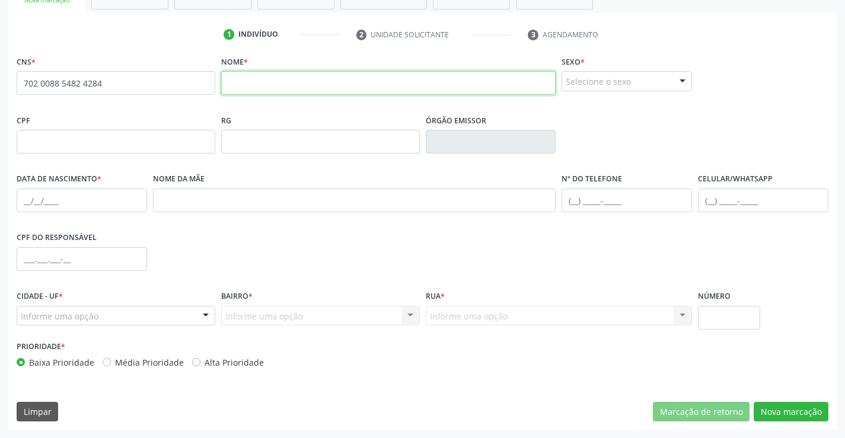
click at [271, 90] on input "text" at bounding box center [388, 83] width 335 height 24
type input "[PERSON_NAME]"
click at [613, 80] on div "Selecione o sexo" at bounding box center [627, 81] width 131 height 20
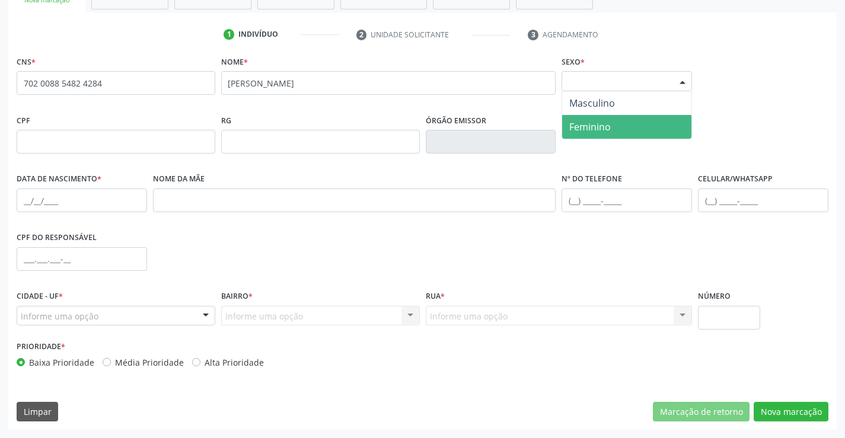
click at [619, 126] on span "Feminino" at bounding box center [626, 127] width 129 height 24
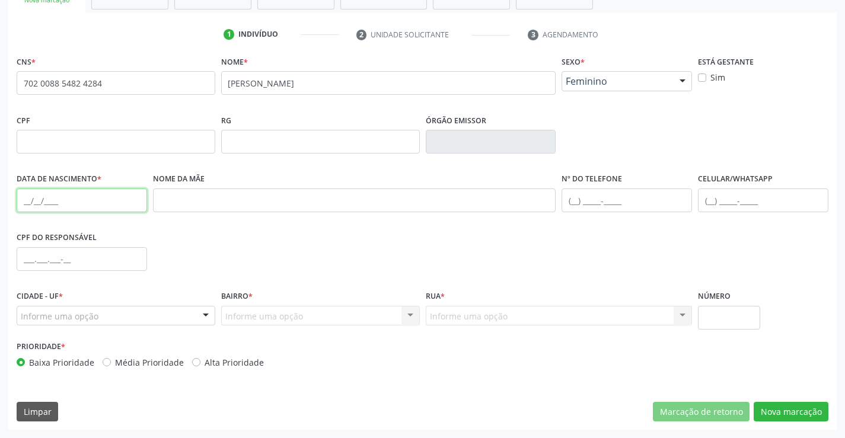
click at [68, 194] on input "text" at bounding box center [82, 201] width 131 height 24
type input "[DATE]"
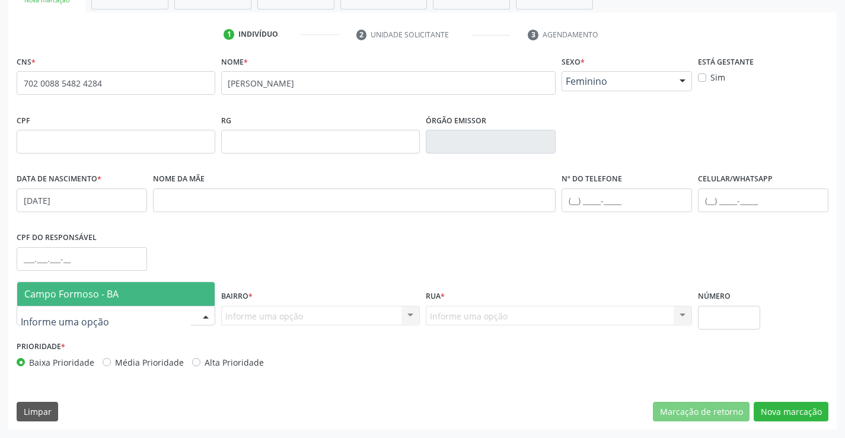
click at [119, 319] on div at bounding box center [116, 316] width 199 height 20
click at [126, 298] on span "Campo Formoso - BA" at bounding box center [116, 294] width 198 height 24
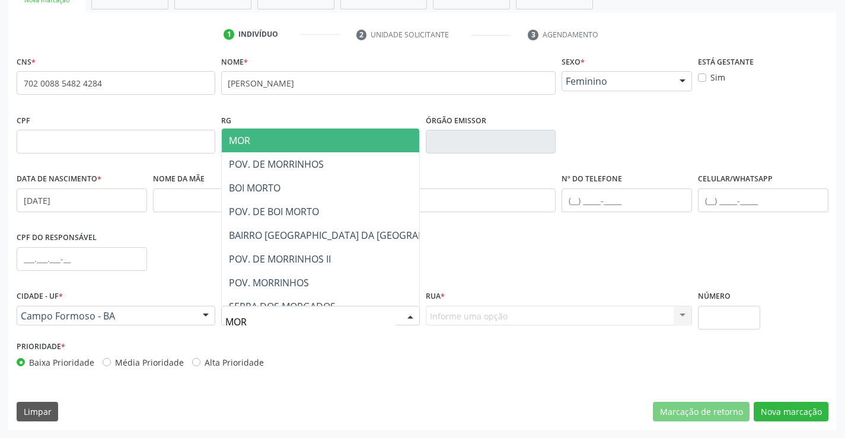
type input "MORR"
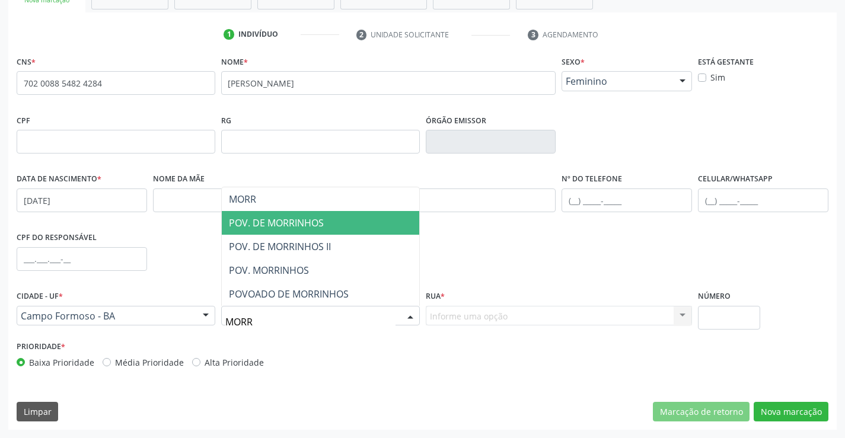
click at [319, 224] on span "POV. DE MORRINHOS" at bounding box center [276, 223] width 95 height 13
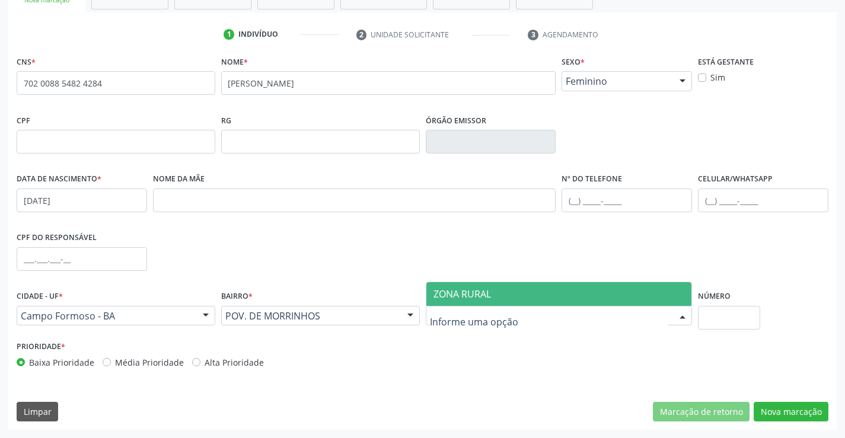
click at [481, 298] on span "ZONA RURAL" at bounding box center [463, 294] width 58 height 13
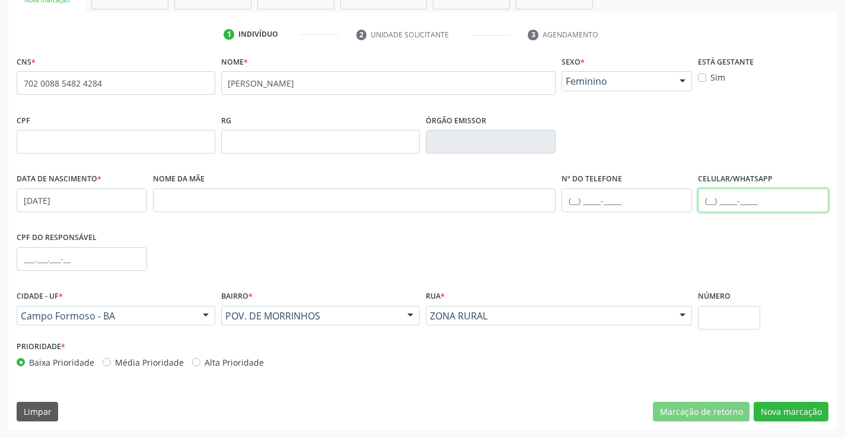
click at [733, 199] on input "text" at bounding box center [763, 201] width 131 height 24
type input "[PHONE_NUMBER]"
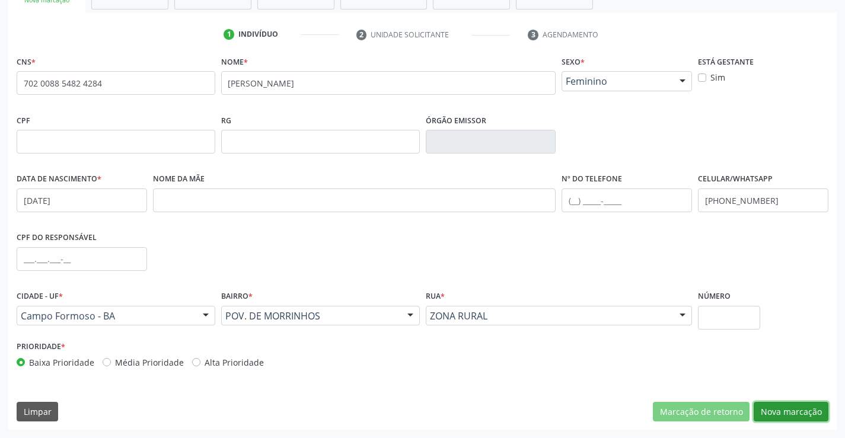
click at [793, 415] on button "Nova marcação" at bounding box center [791, 412] width 75 height 20
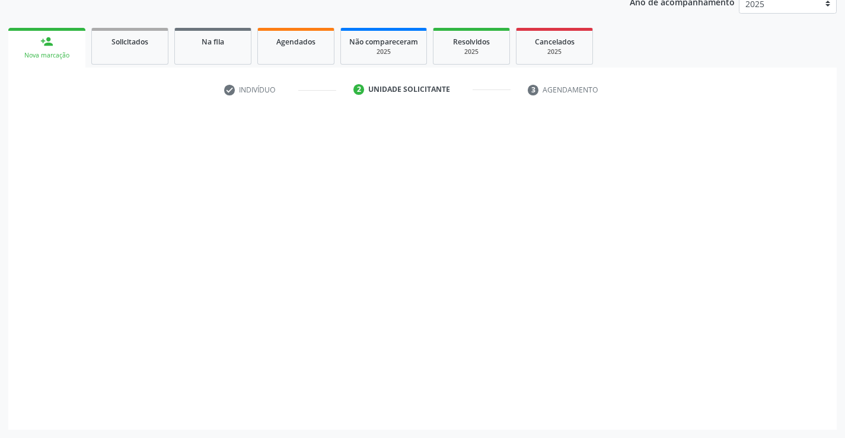
scroll to position [149, 0]
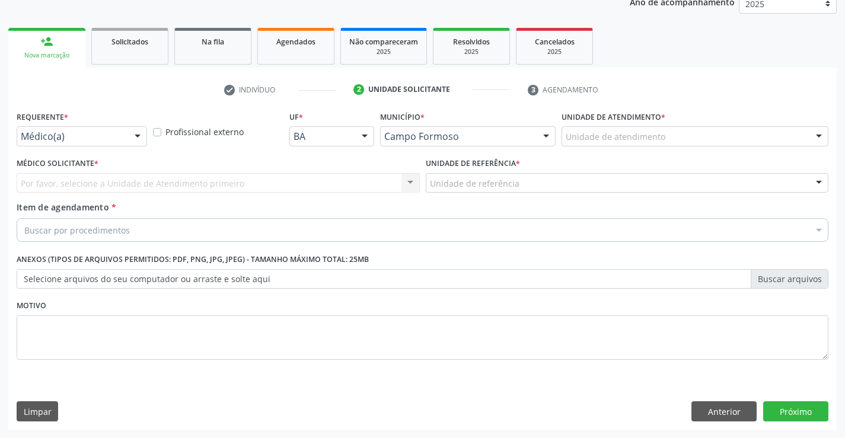
click at [85, 130] on div "Médico(a)" at bounding box center [82, 136] width 131 height 20
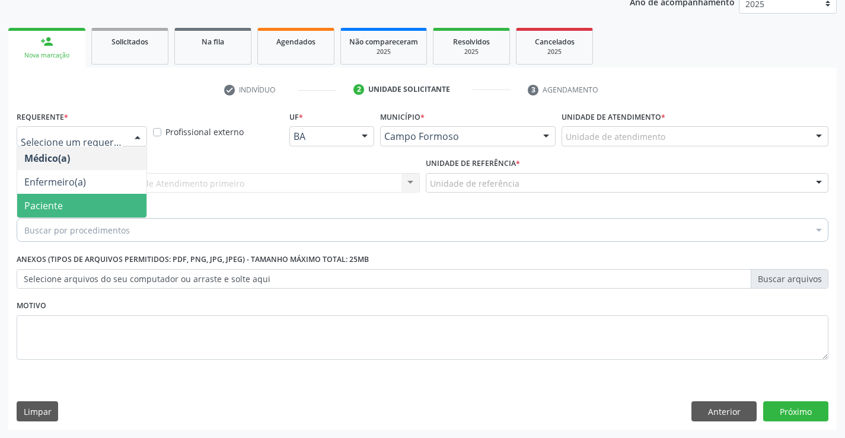
click at [58, 212] on span "Paciente" at bounding box center [43, 205] width 39 height 13
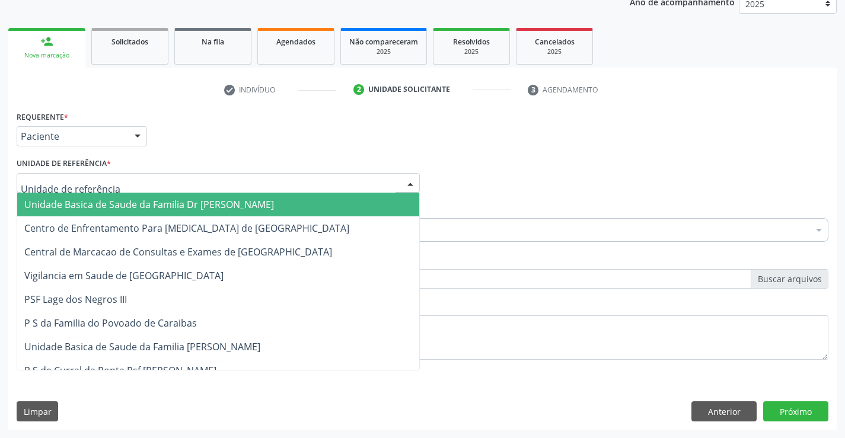
click at [122, 203] on span "Unidade Basica de Saude da Familia Dr [PERSON_NAME]" at bounding box center [149, 204] width 250 height 13
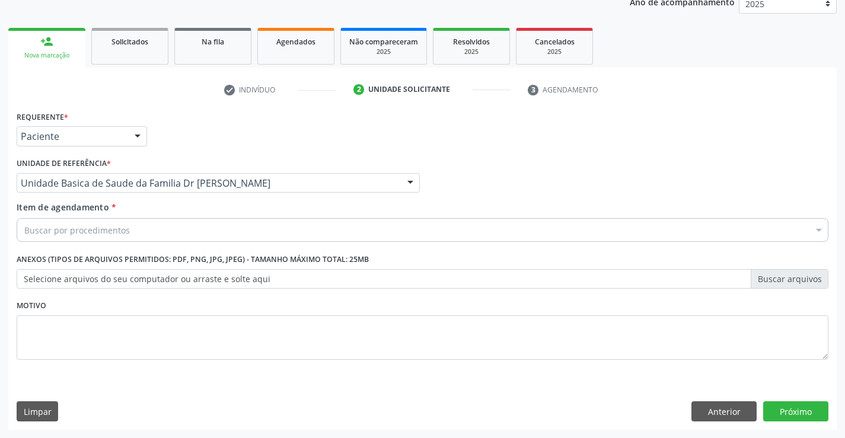
click at [145, 233] on div "Buscar por procedimentos" at bounding box center [423, 230] width 812 height 24
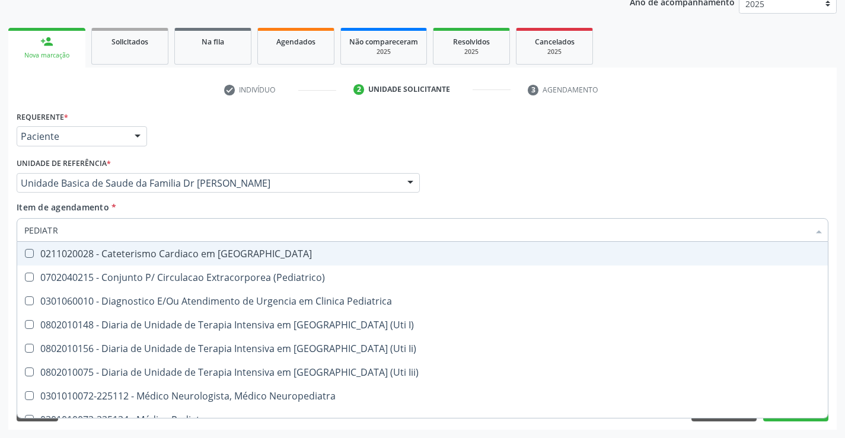
type input "PEDIATRA"
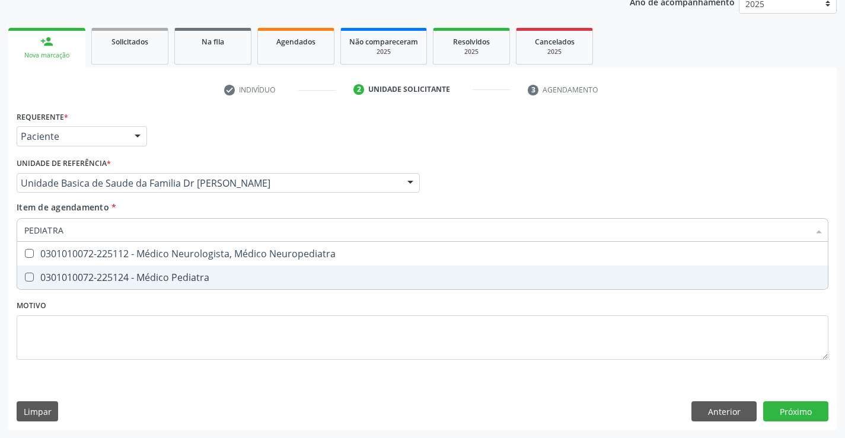
click at [158, 273] on div "0301010072-225124 - Médico Pediatra" at bounding box center [422, 277] width 797 height 9
checkbox Pediatra "true"
click at [791, 408] on div "Requerente * Paciente Médico(a) Enfermeiro(a) Paciente Nenhum resultado encontr…" at bounding box center [422, 269] width 829 height 322
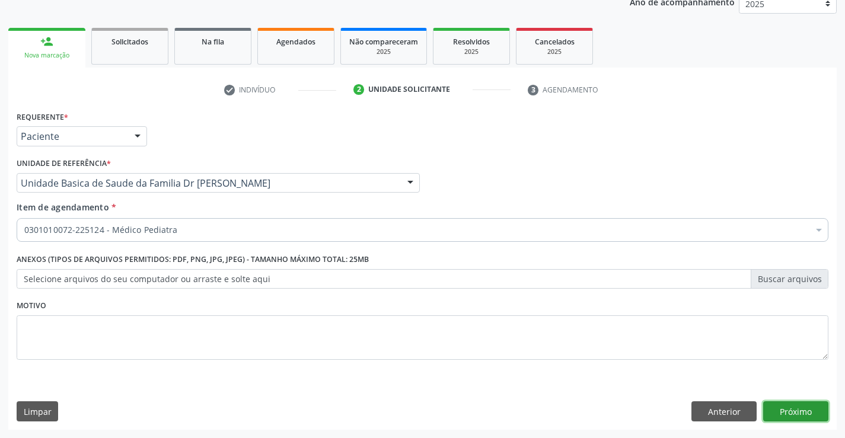
click at [790, 408] on button "Próximo" at bounding box center [795, 412] width 65 height 20
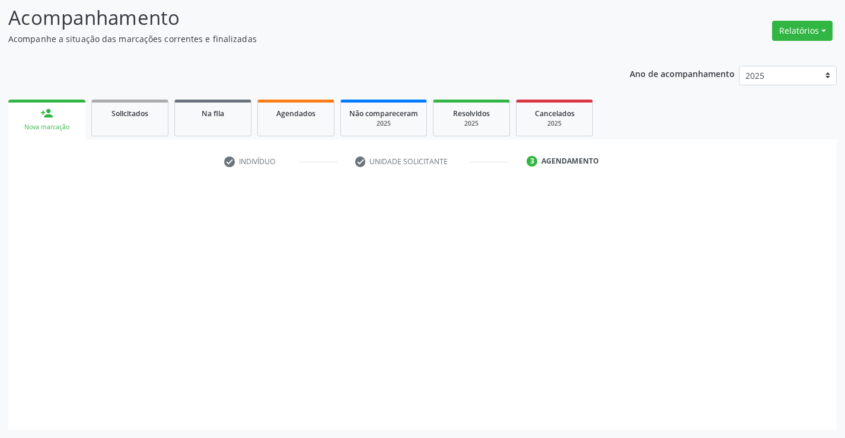
scroll to position [78, 0]
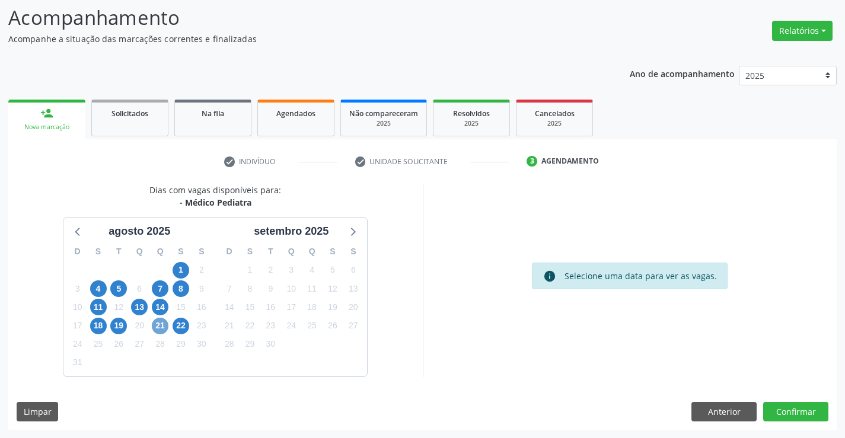
click at [163, 324] on span "21" at bounding box center [160, 326] width 17 height 17
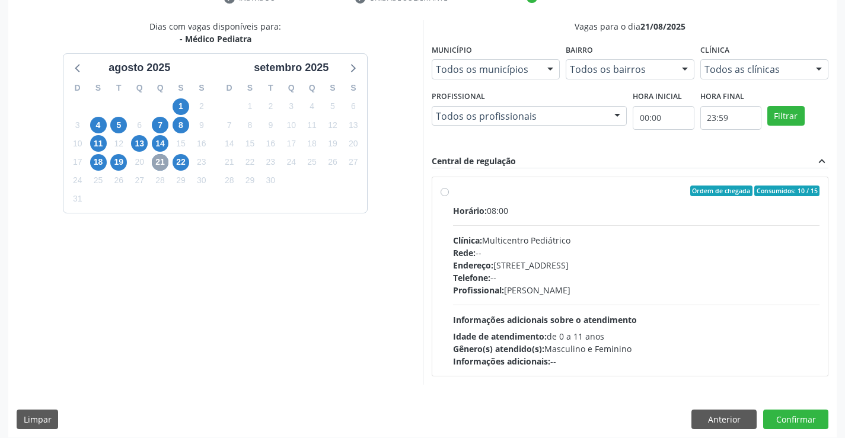
scroll to position [249, 0]
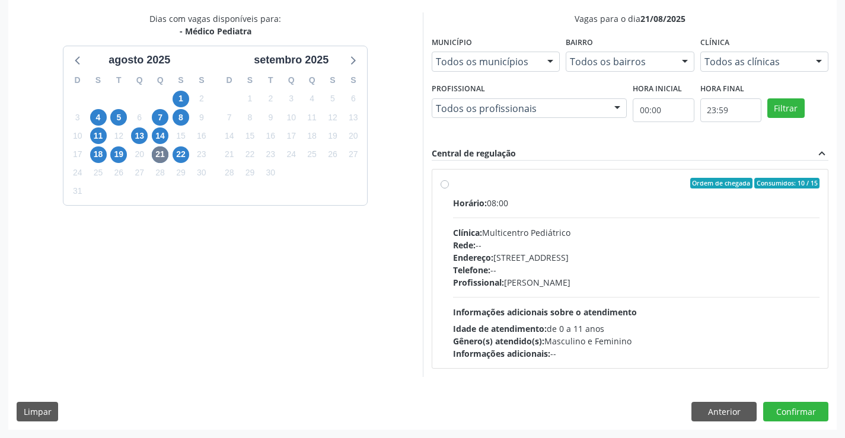
click at [548, 193] on label "Ordem de chegada Consumidos: 10 / 15 Horário: 08:00 Clínica: Multicentro Pediát…" at bounding box center [636, 269] width 367 height 182
click at [449, 189] on input "Ordem de chegada Consumidos: 10 / 15 Horário: 08:00 Clínica: Multicentro Pediát…" at bounding box center [445, 183] width 8 height 11
radio input "true"
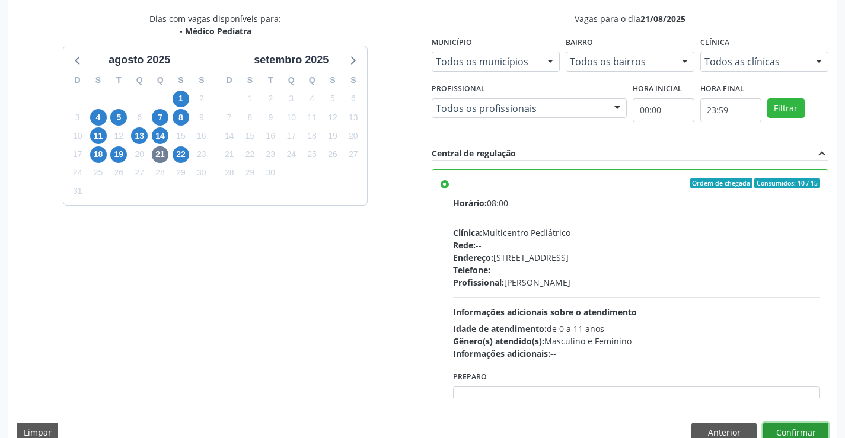
click at [793, 431] on button "Confirmar" at bounding box center [795, 433] width 65 height 20
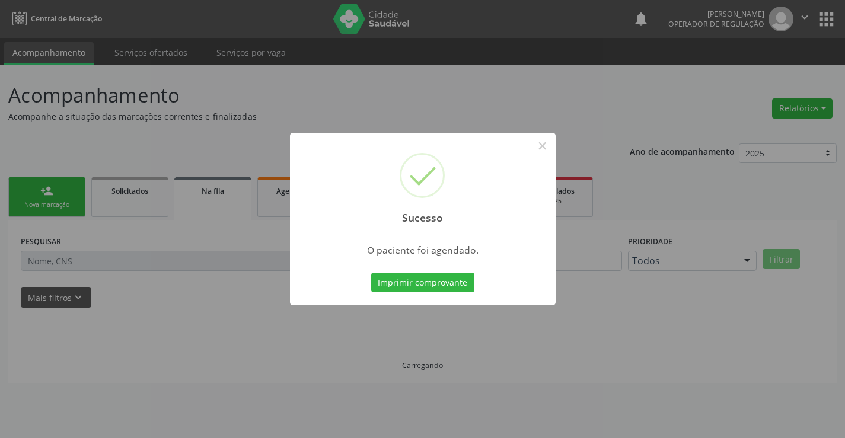
scroll to position [0, 0]
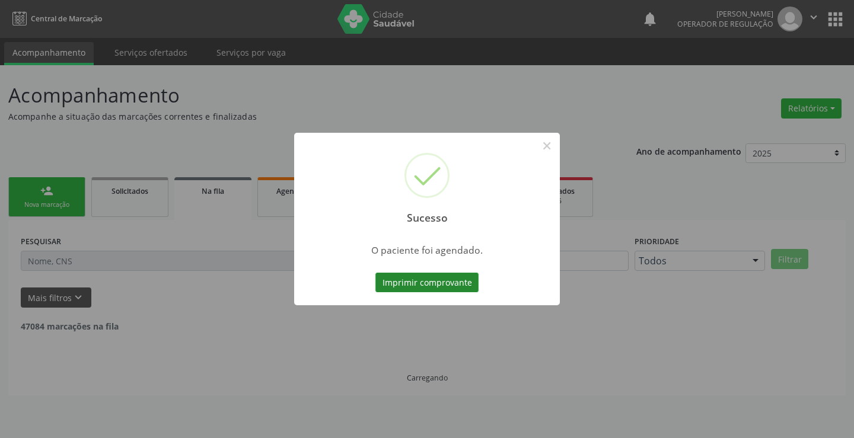
click at [419, 284] on button "Imprimir comprovante" at bounding box center [427, 283] width 103 height 20
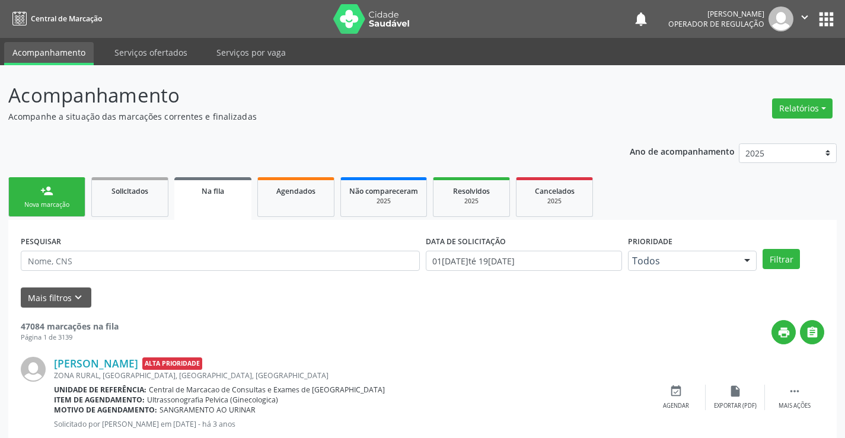
click at [43, 196] on div "person_add" at bounding box center [46, 190] width 13 height 13
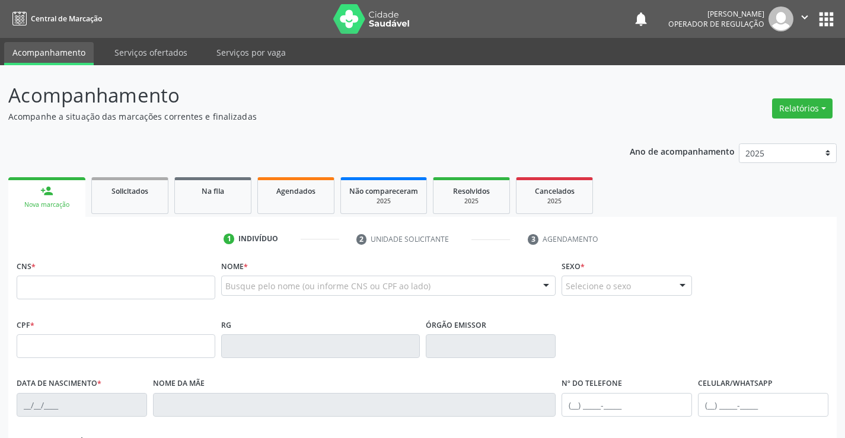
click at [809, 9] on button "" at bounding box center [805, 19] width 23 height 25
click at [750, 73] on link "Sair" at bounding box center [775, 72] width 82 height 17
